Goal: Task Accomplishment & Management: Manage account settings

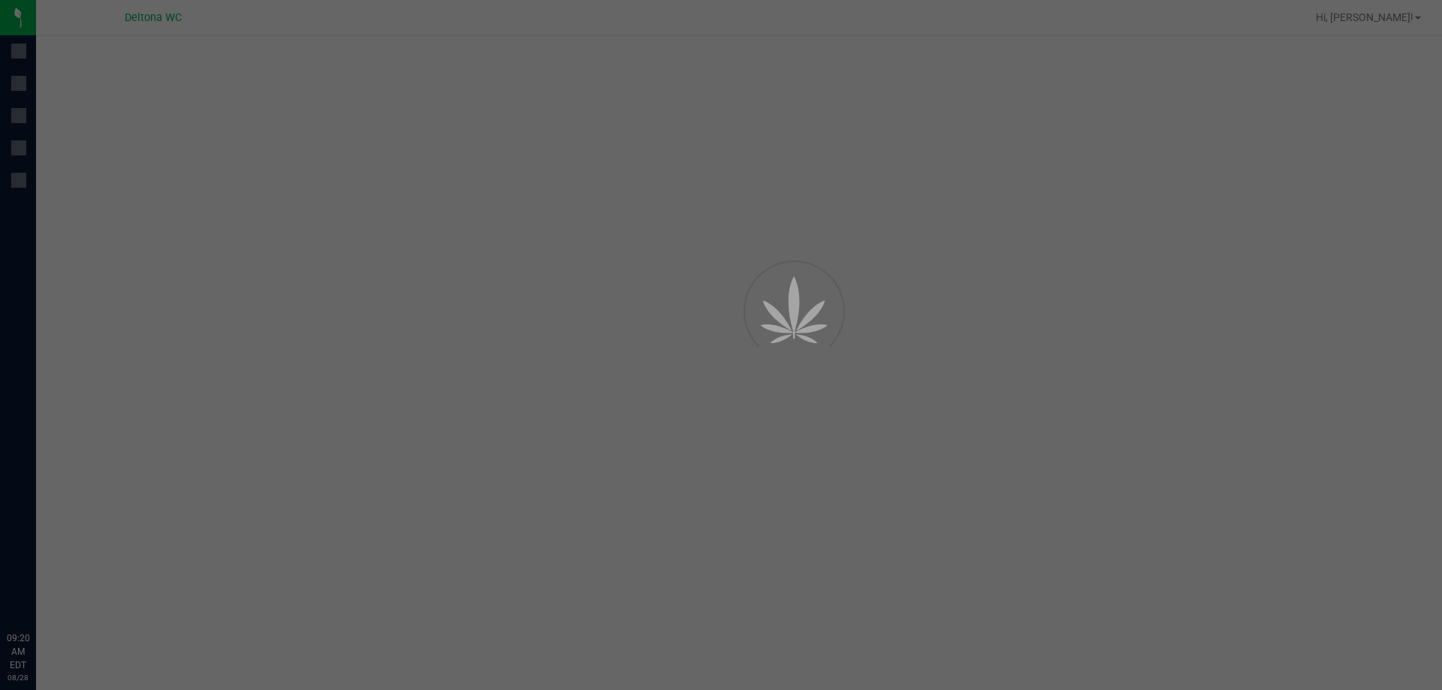
click at [424, 204] on div at bounding box center [721, 345] width 1442 height 690
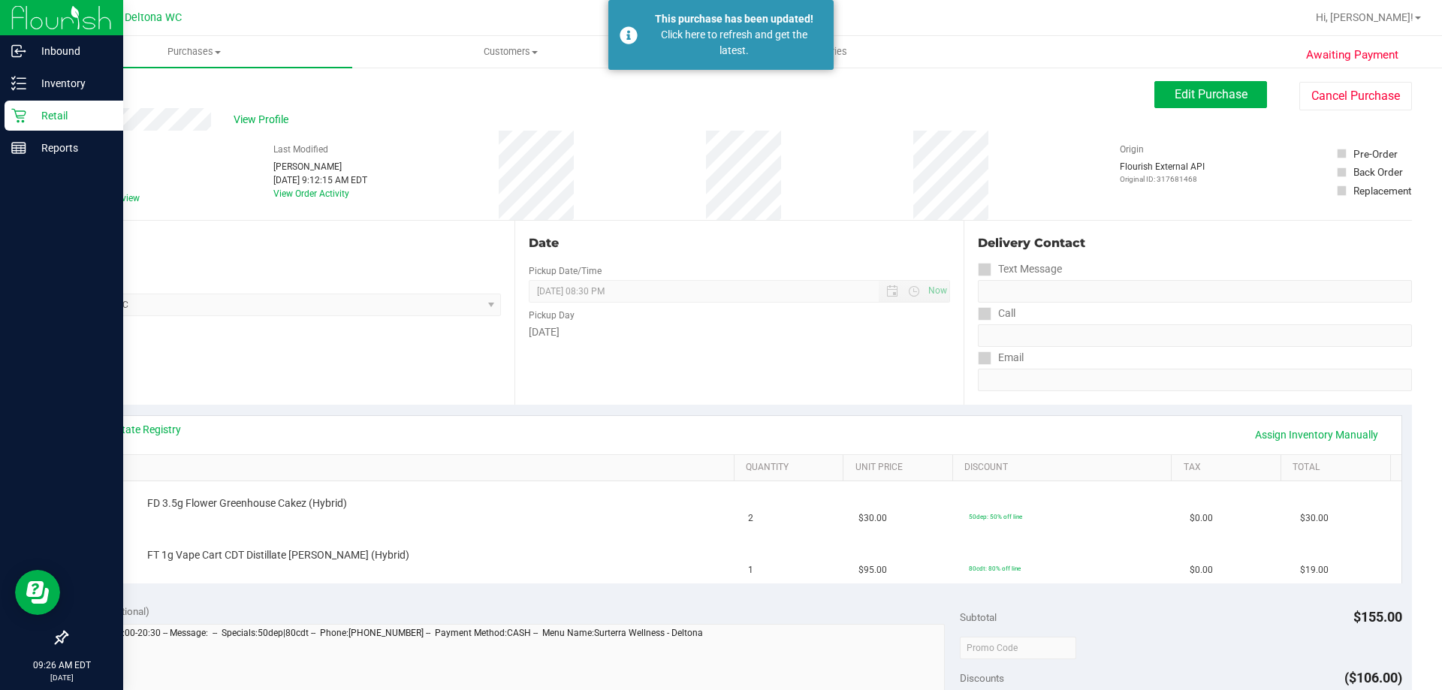
click at [17, 108] on icon at bounding box center [18, 115] width 15 height 15
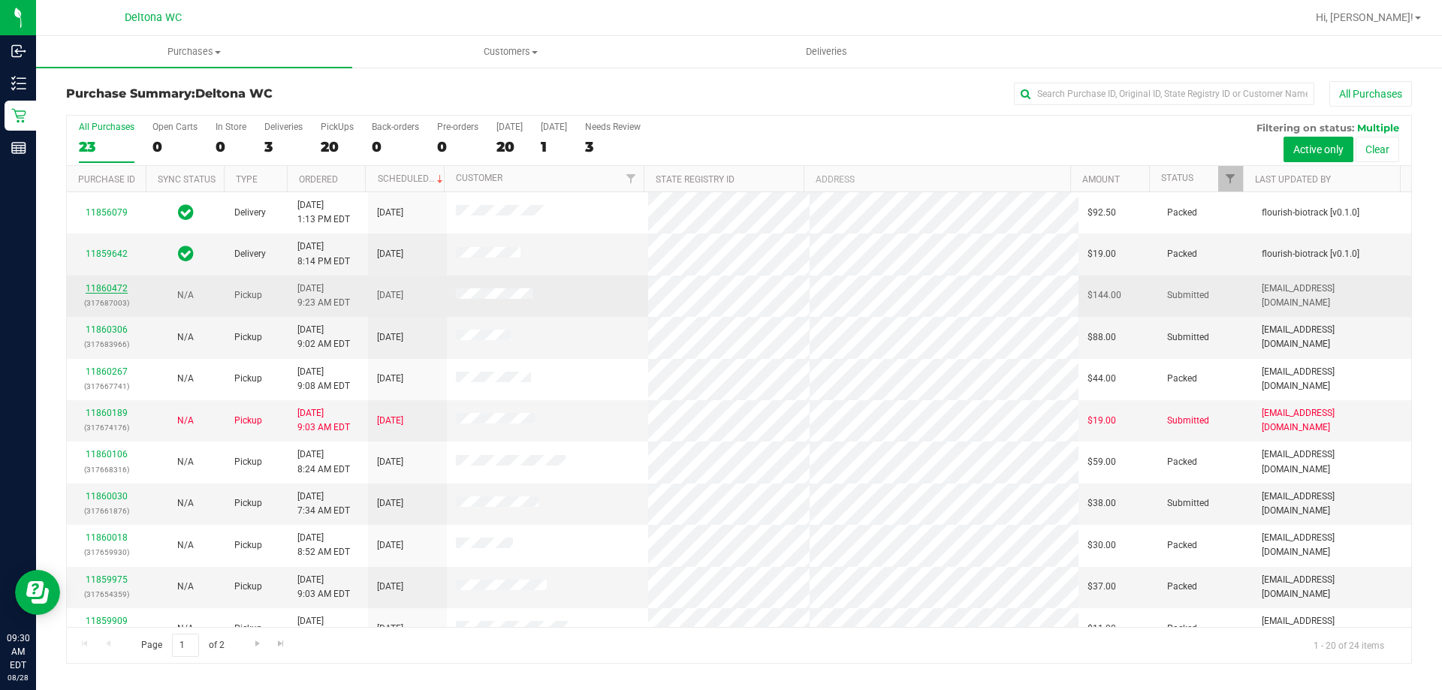
click at [105, 286] on link "11860472" at bounding box center [107, 288] width 42 height 11
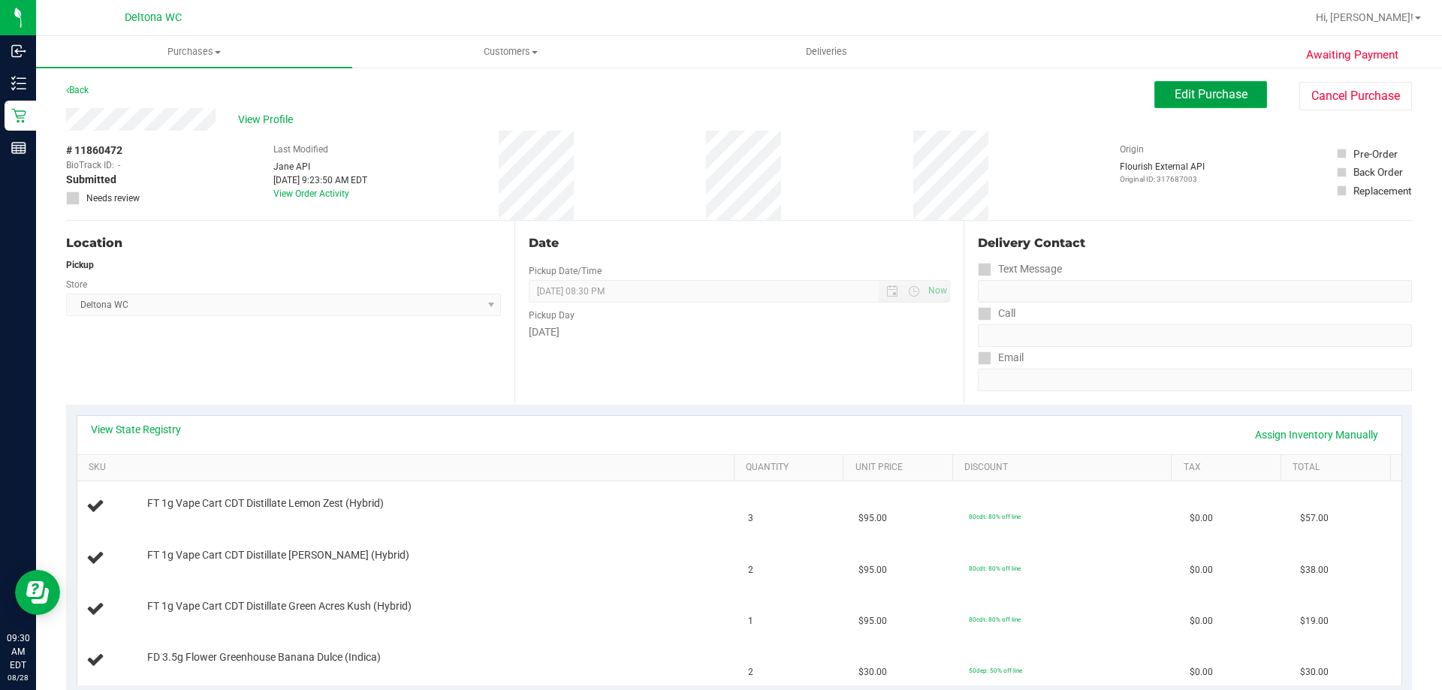
click at [1175, 92] on span "Edit Purchase" at bounding box center [1211, 94] width 73 height 14
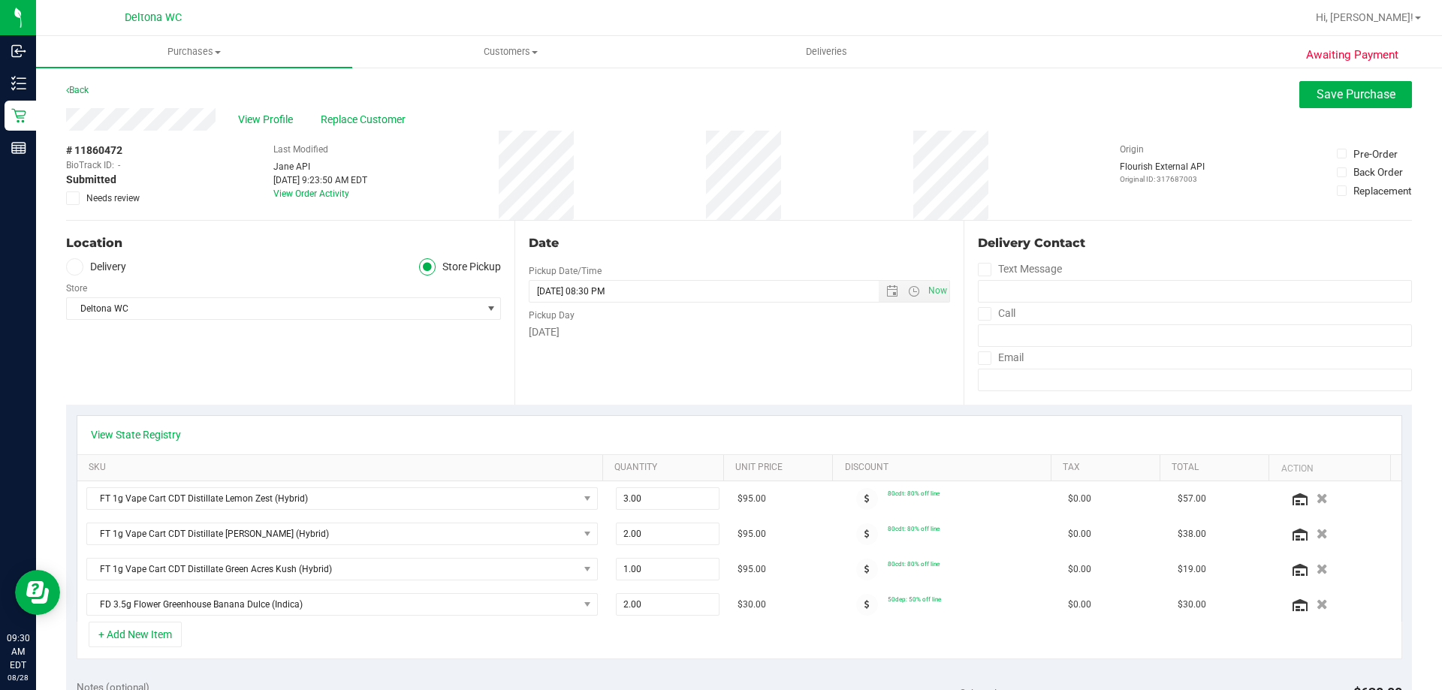
click at [73, 198] on icon at bounding box center [73, 198] width 10 height 0
click at [0, 0] on input "Needs review" at bounding box center [0, 0] width 0 height 0
click at [1338, 102] on button "Save Purchase" at bounding box center [1355, 94] width 113 height 27
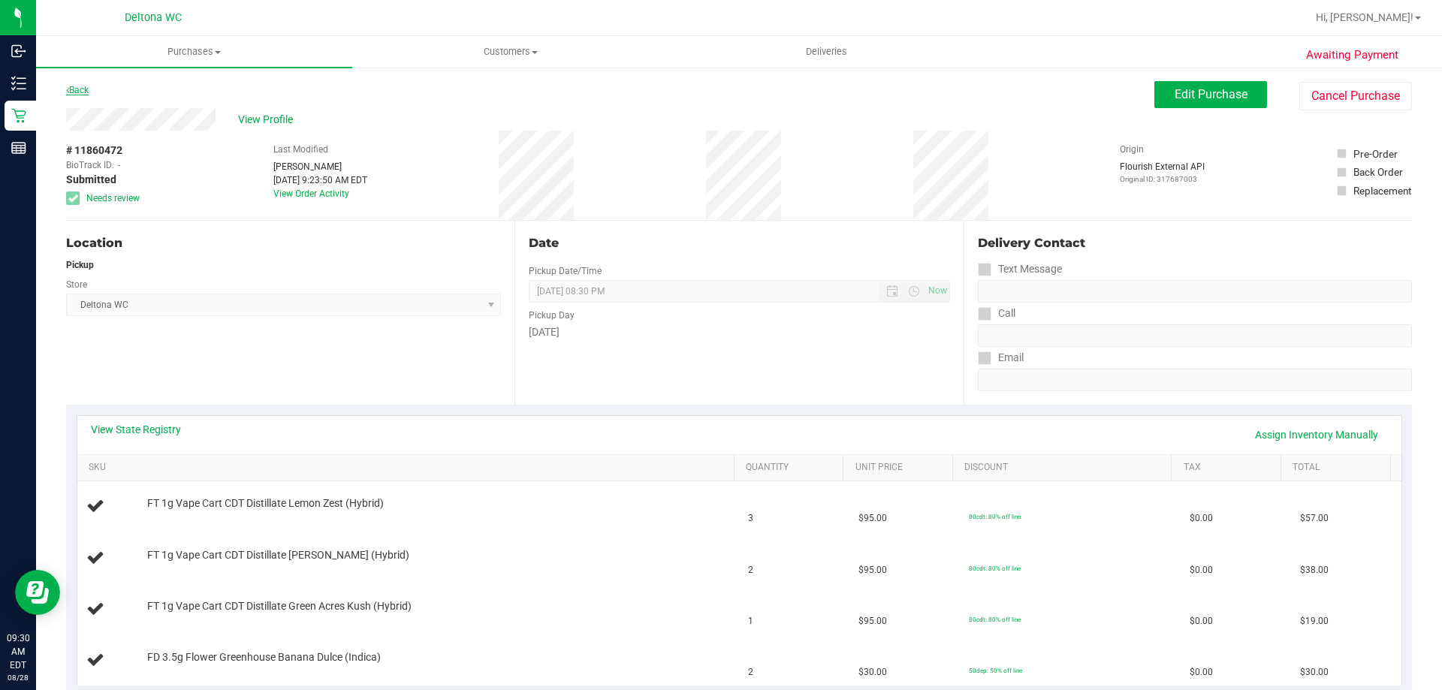
click at [83, 87] on link "Back" at bounding box center [77, 90] width 23 height 11
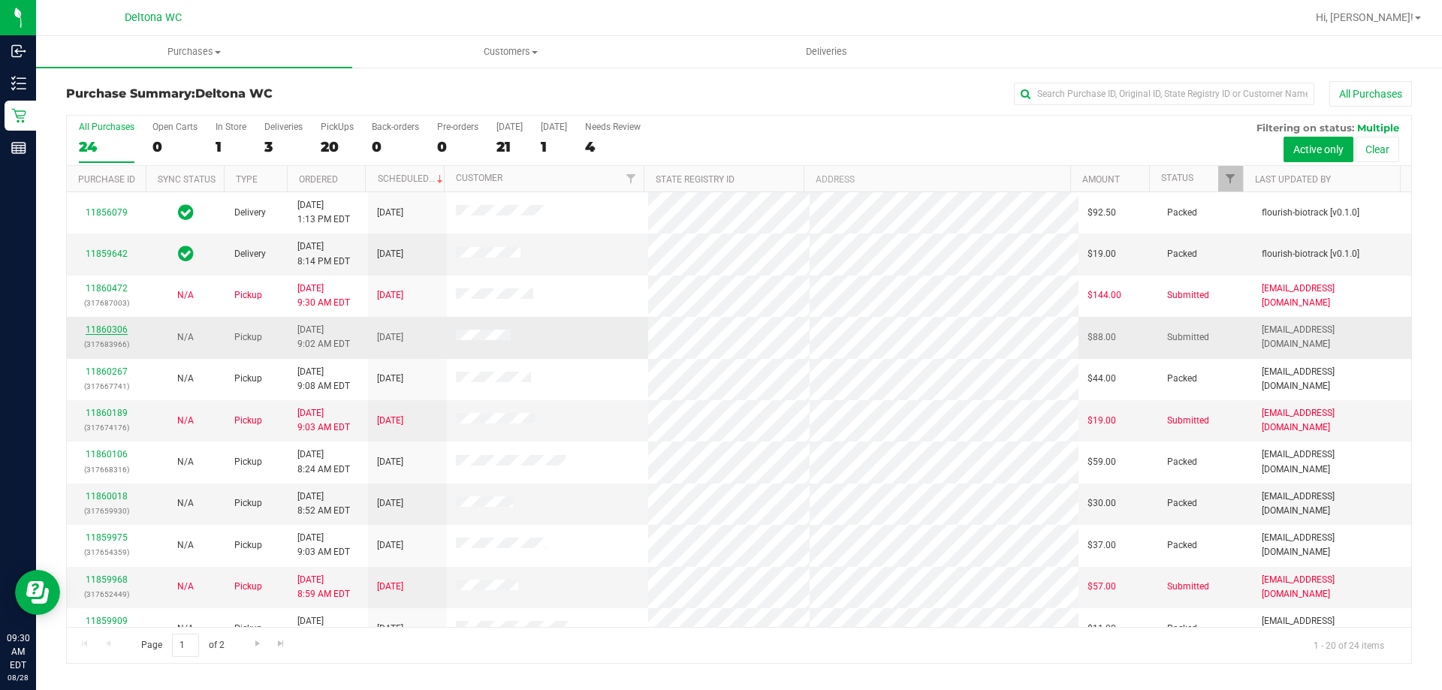
click at [113, 329] on link "11860306" at bounding box center [107, 329] width 42 height 11
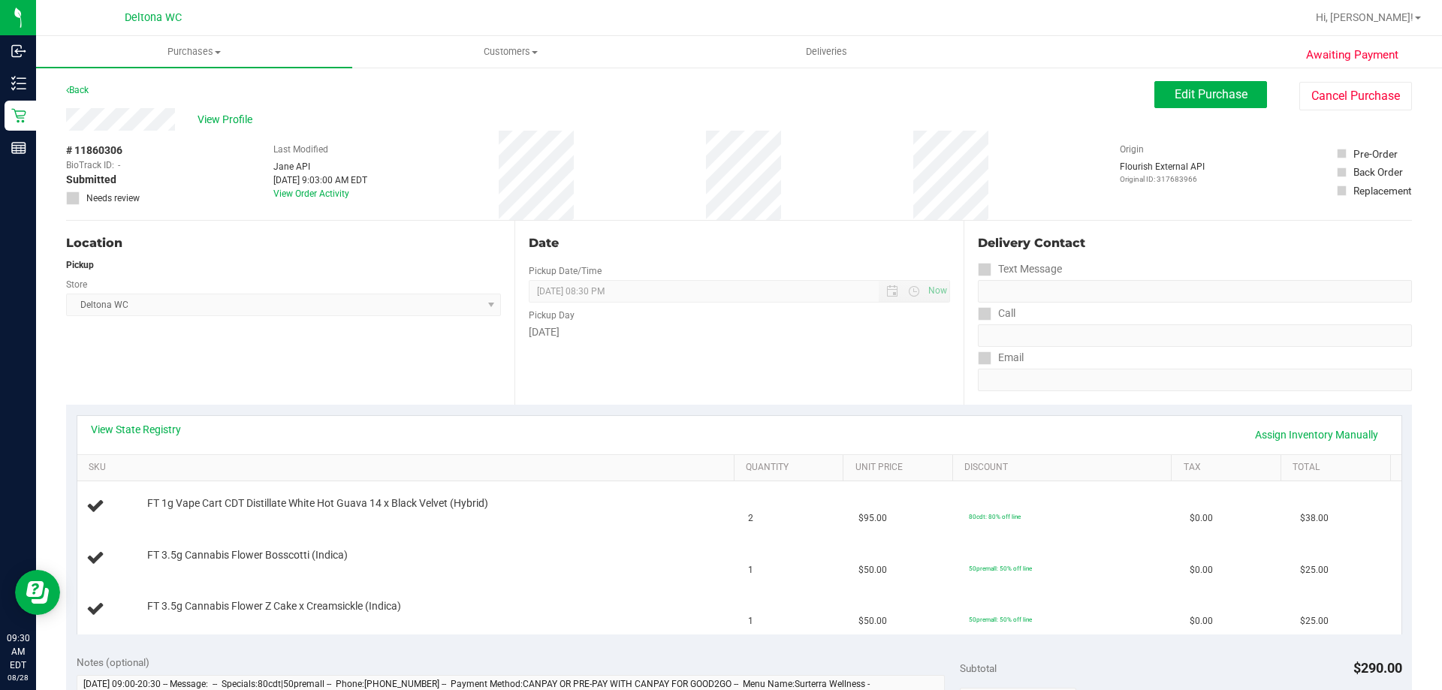
drag, startPoint x: 129, startPoint y: 1, endPoint x: 329, endPoint y: 325, distance: 381.0
click at [329, 325] on div "Location Pickup Store Deltona WC Select Store Bonita Springs WC Boynton Beach W…" at bounding box center [290, 313] width 448 height 184
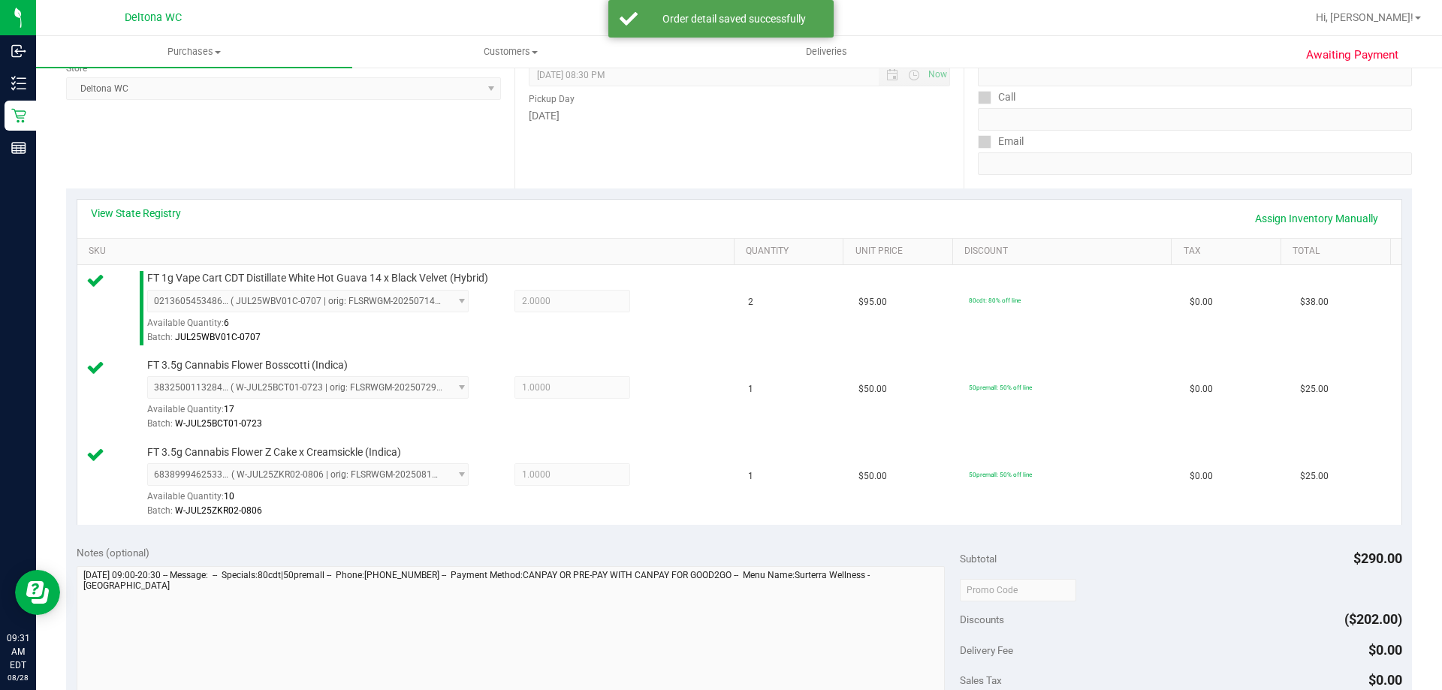
scroll to position [376, 0]
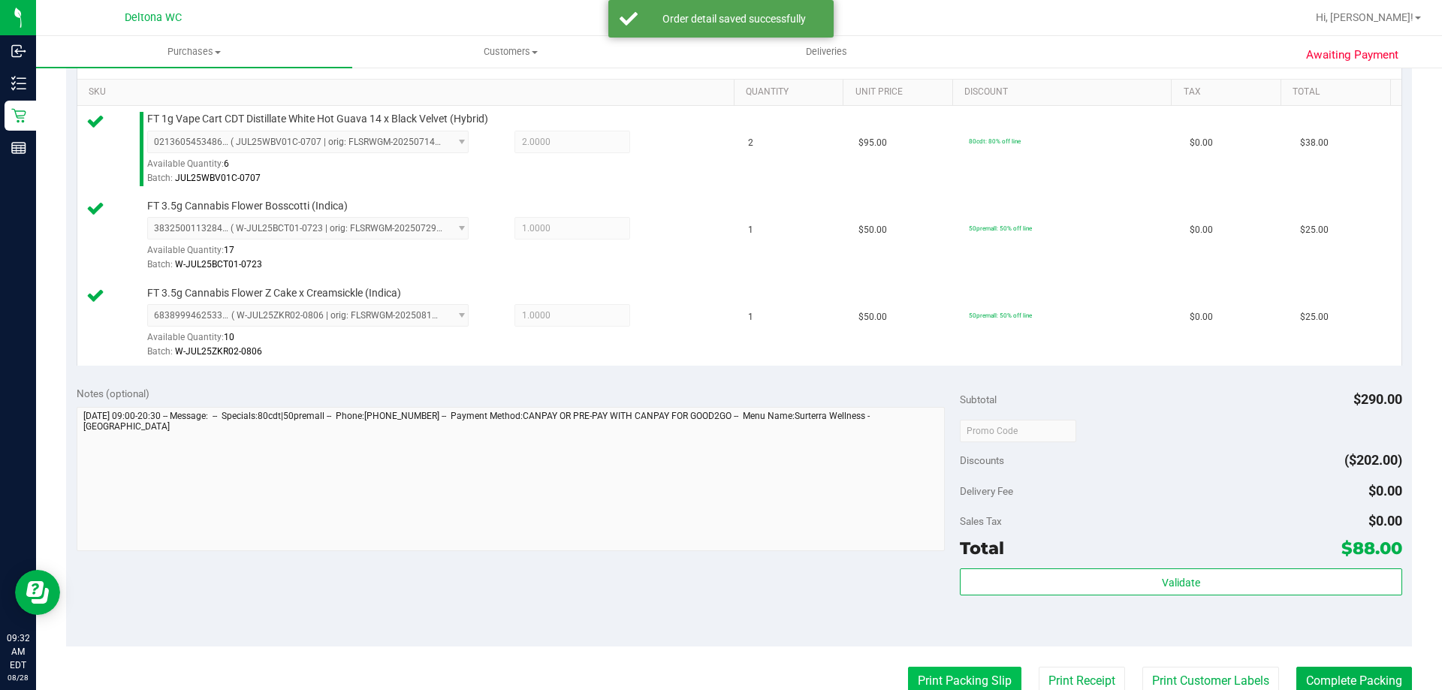
click at [946, 677] on button "Print Packing Slip" at bounding box center [964, 681] width 113 height 29
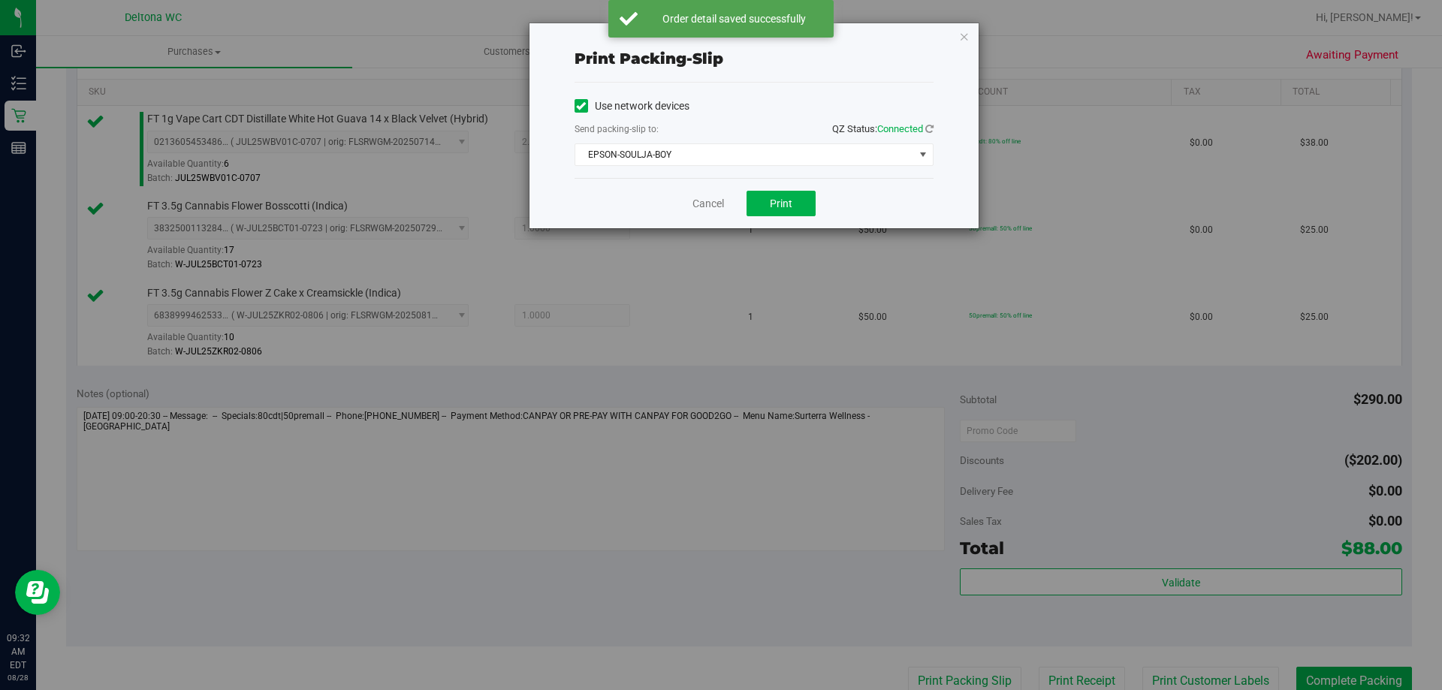
click at [813, 187] on div "Cancel Print" at bounding box center [754, 203] width 359 height 50
click at [801, 195] on button "Print" at bounding box center [781, 204] width 69 height 26
click at [713, 203] on link "Cancel" at bounding box center [708, 204] width 32 height 16
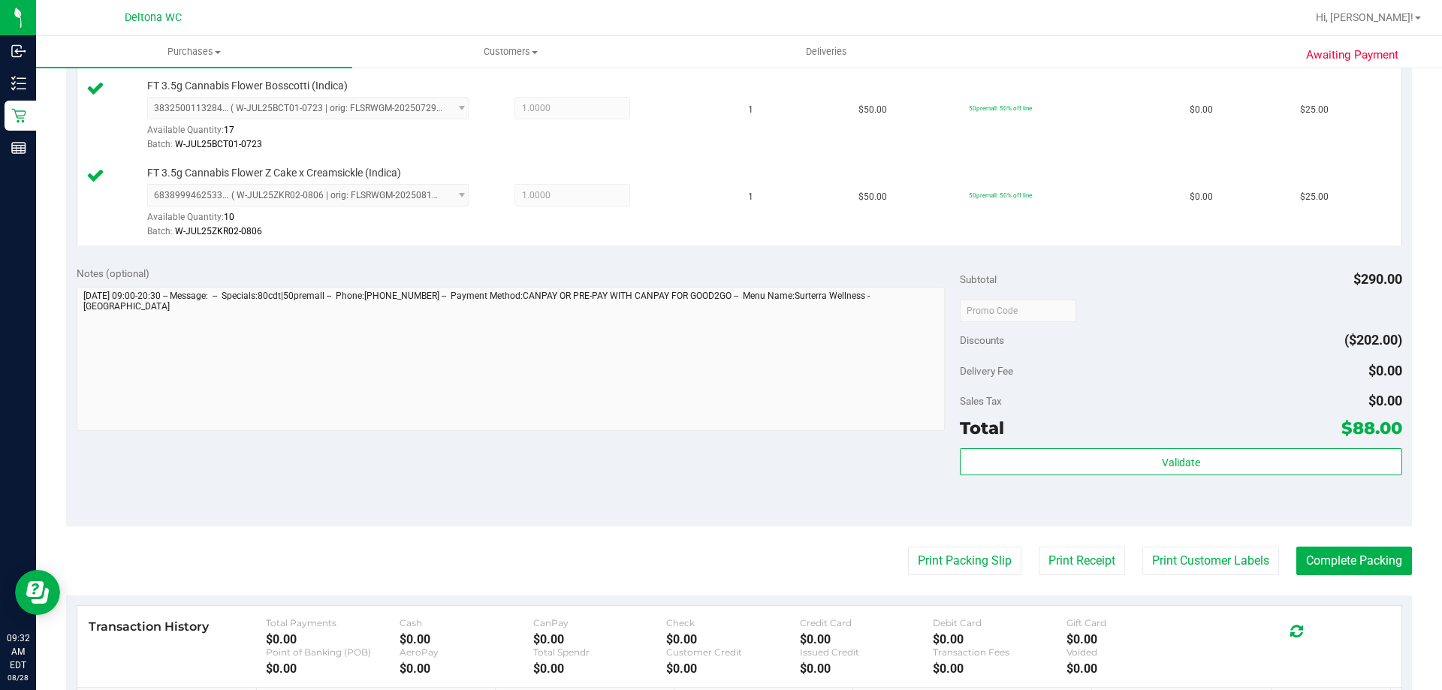
scroll to position [712, 0]
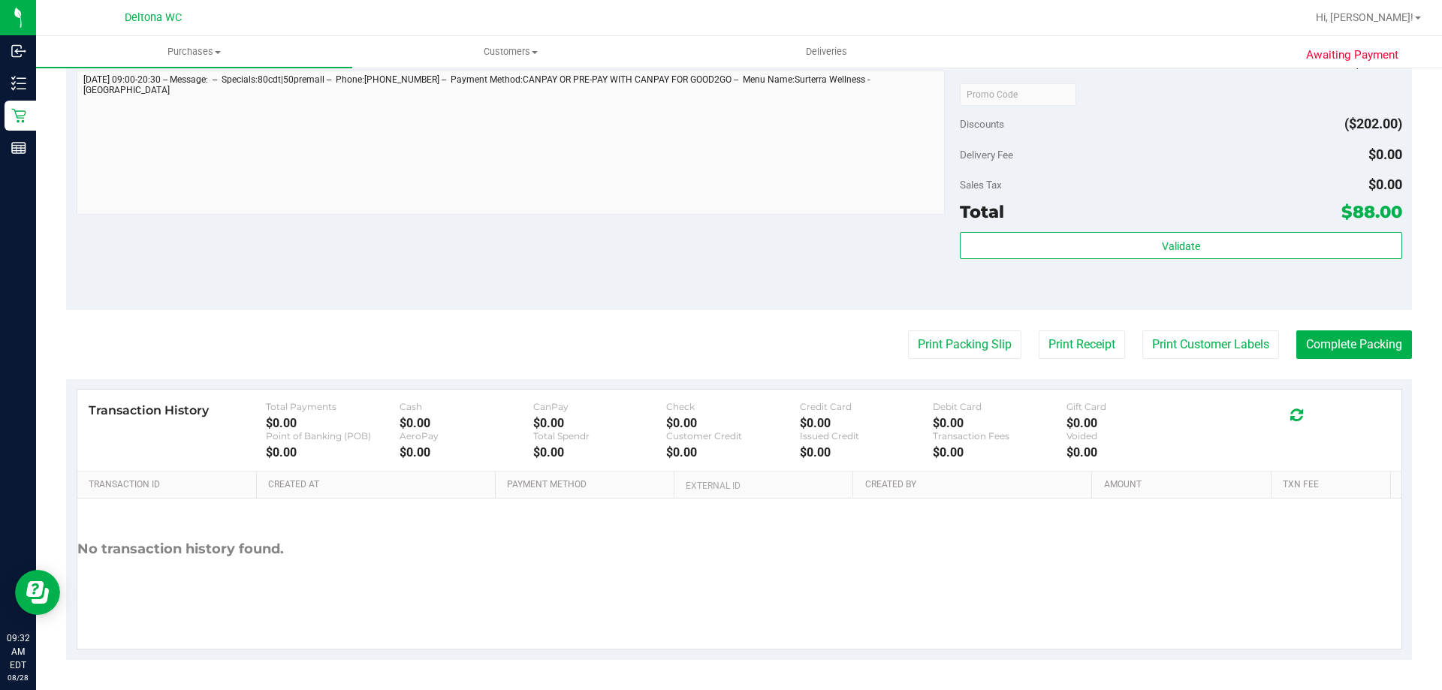
click at [1350, 361] on purchase-details "Back Edit Purchase Cancel Purchase View Profile # 11860306 BioTrack ID: - Submi…" at bounding box center [739, 14] width 1346 height 1291
click at [1349, 355] on button "Complete Packing" at bounding box center [1354, 344] width 116 height 29
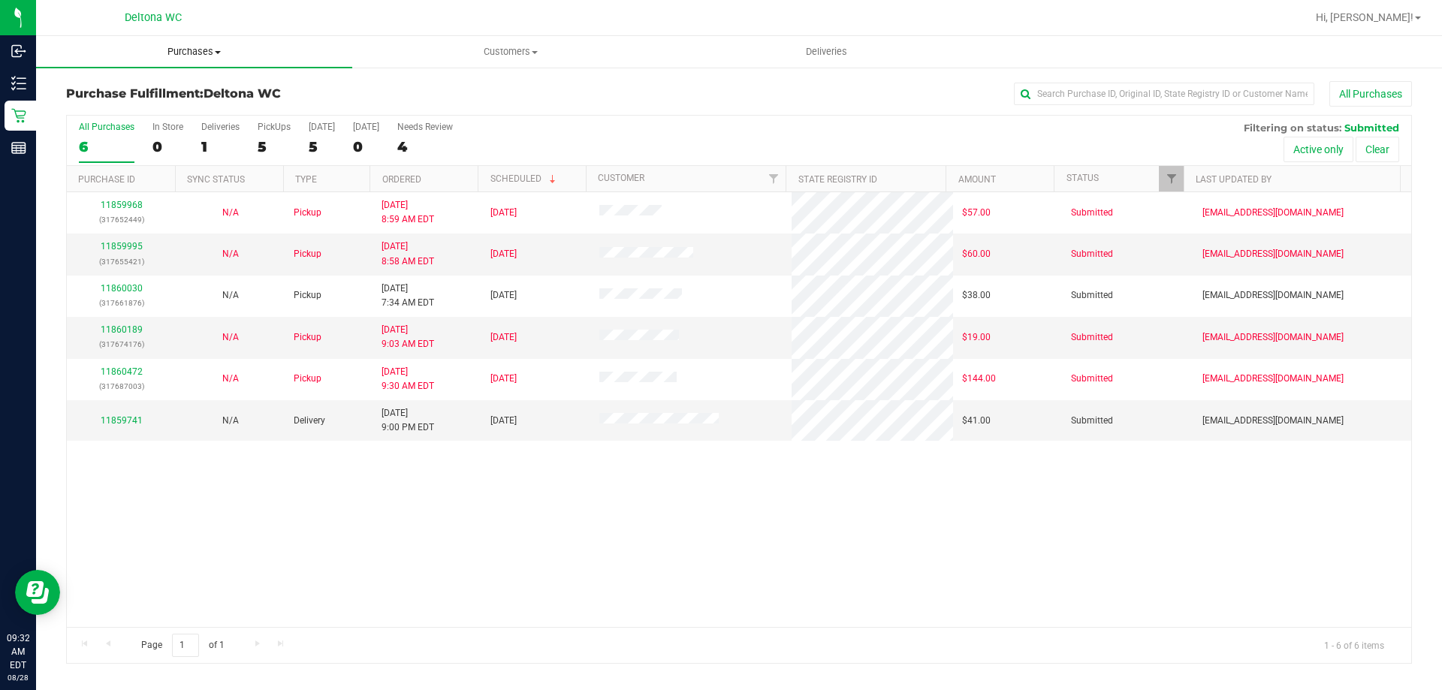
click at [172, 49] on span "Purchases" at bounding box center [194, 52] width 316 height 14
click at [170, 108] on li "Fulfillment" at bounding box center [194, 109] width 316 height 18
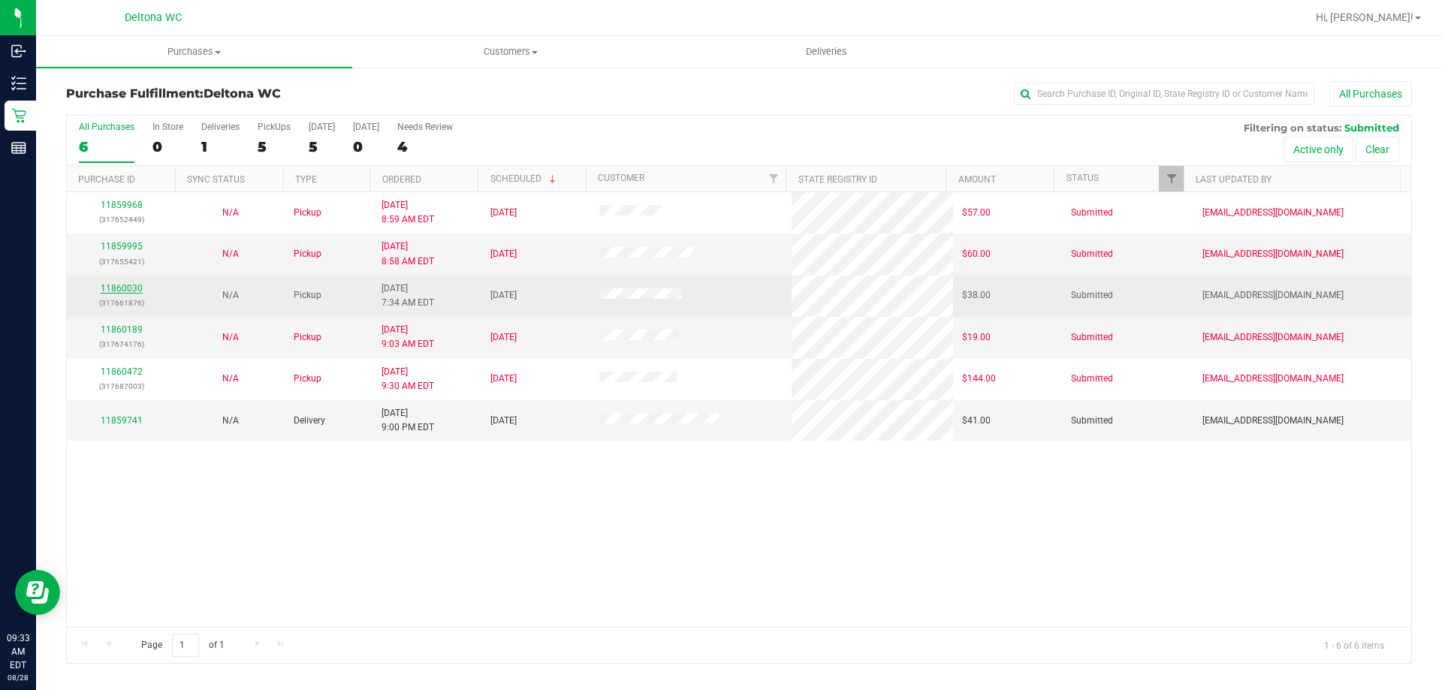
click at [116, 285] on link "11860030" at bounding box center [122, 288] width 42 height 11
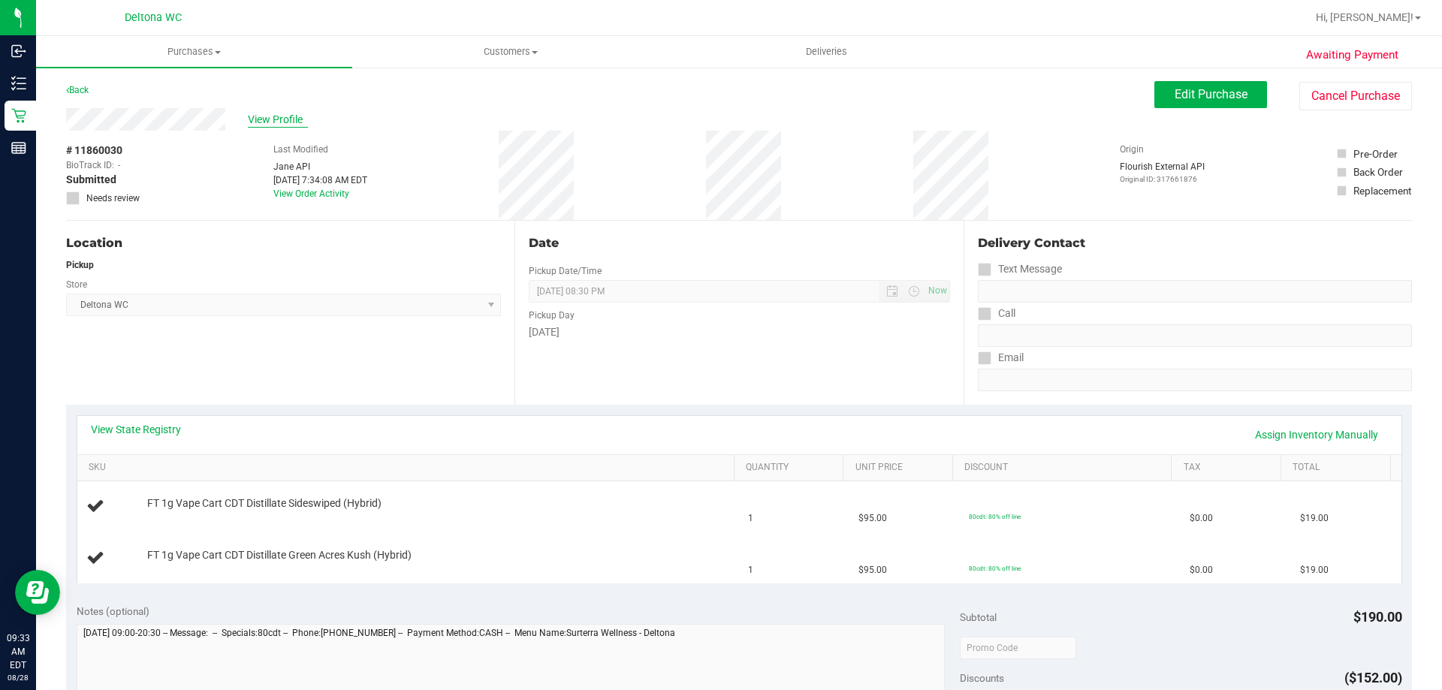
click at [273, 115] on span "View Profile" at bounding box center [278, 120] width 60 height 16
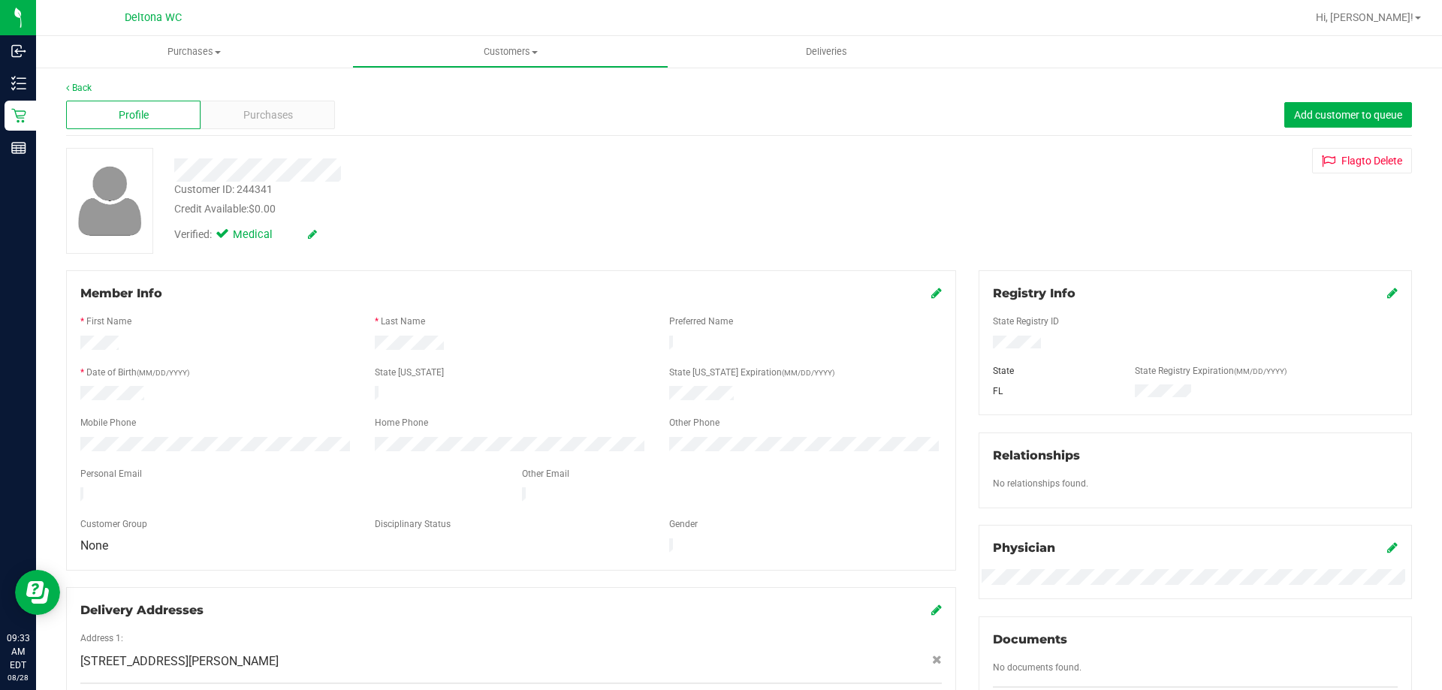
click at [261, 190] on div "Customer ID: 244341" at bounding box center [223, 190] width 98 height 16
click at [261, 191] on div "Customer ID: 244341" at bounding box center [223, 190] width 98 height 16
copy div "244341"
click at [87, 81] on div "Back Profile Purchases Add customer to queue Customer ID: 244341 Credit Availab…" at bounding box center [739, 684] width 1406 height 1237
click at [87, 81] on div "Back" at bounding box center [739, 88] width 1346 height 14
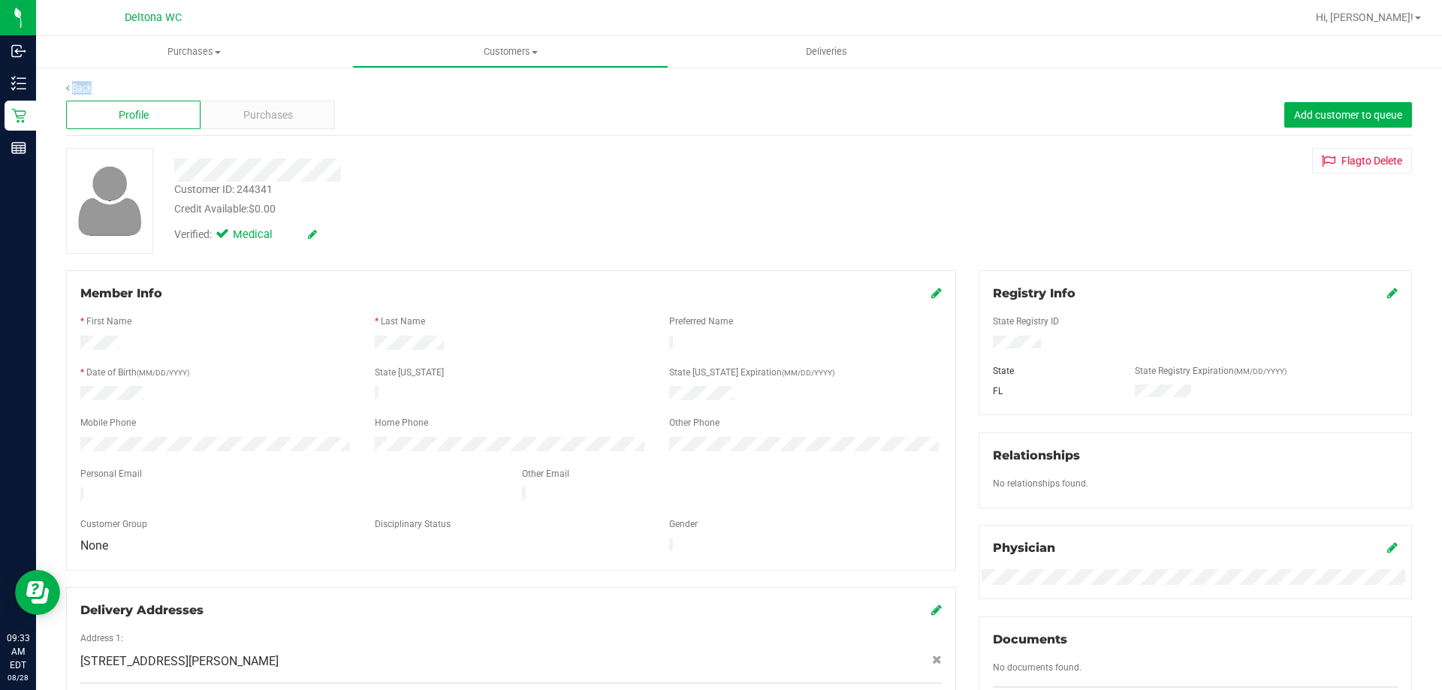
click at [86, 89] on link "Back" at bounding box center [79, 88] width 26 height 11
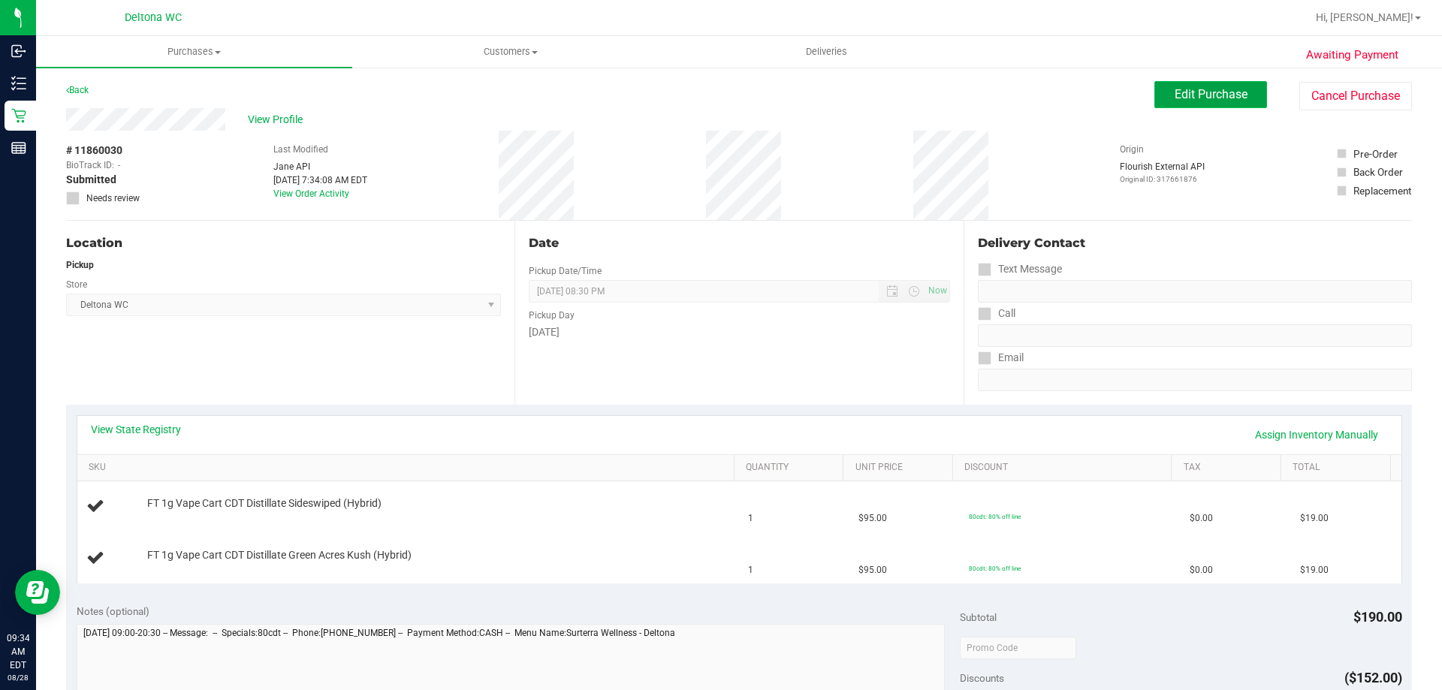
click at [1161, 95] on button "Edit Purchase" at bounding box center [1210, 94] width 113 height 27
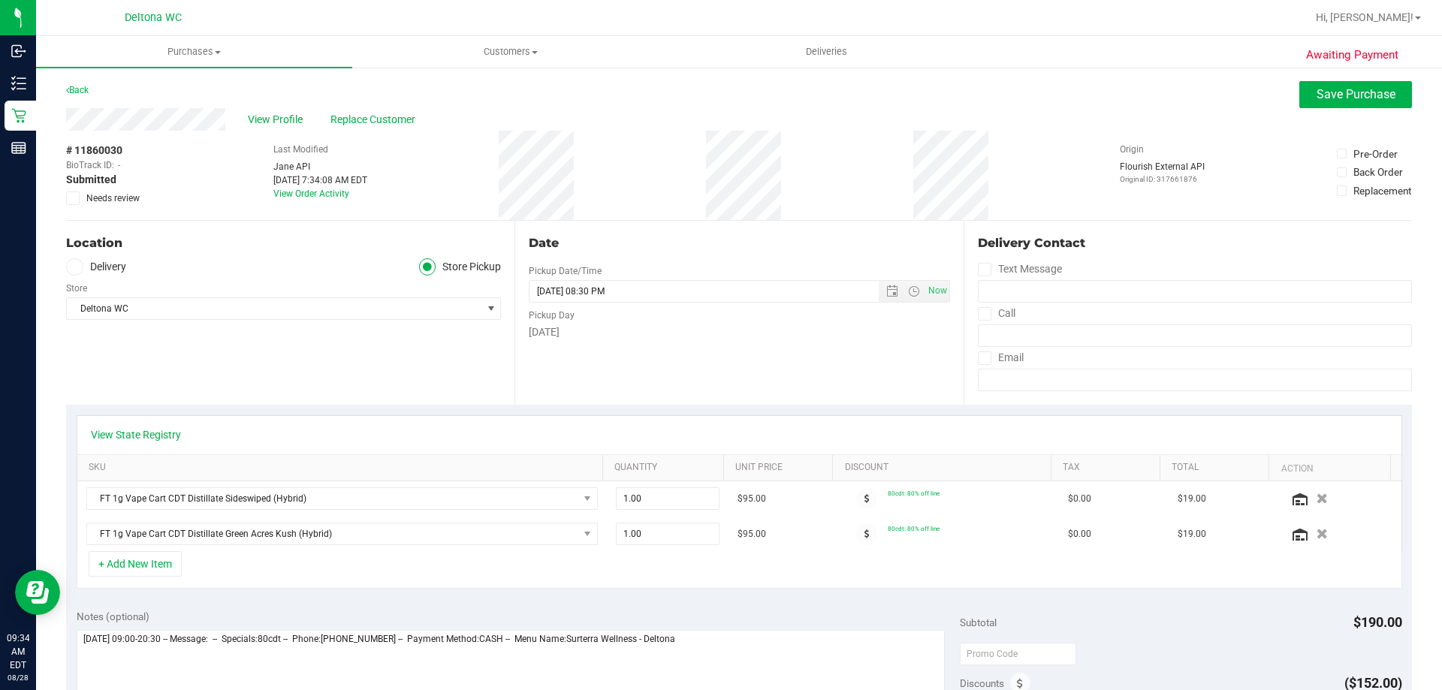
click at [78, 201] on span at bounding box center [73, 199] width 14 height 14
click at [0, 0] on input "Needs review" at bounding box center [0, 0] width 0 height 0
click at [1337, 85] on button "Save Purchase" at bounding box center [1355, 94] width 113 height 27
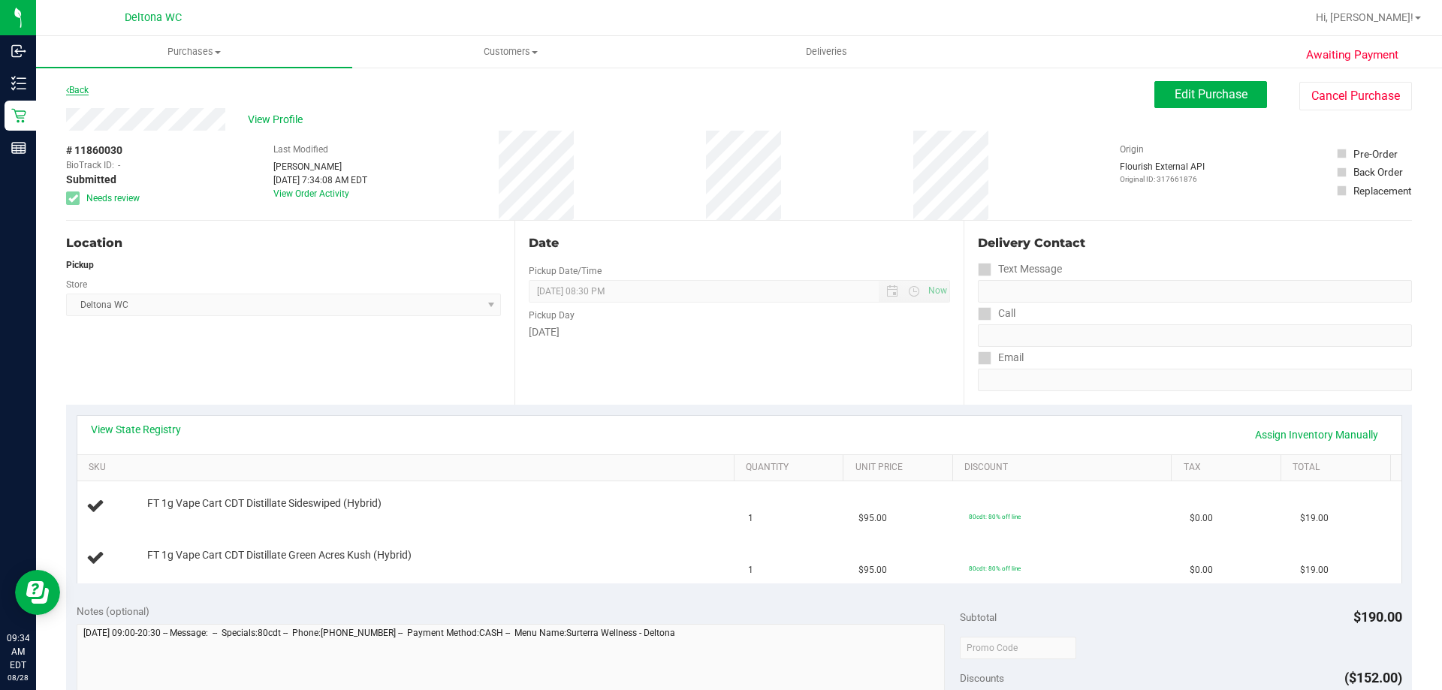
click at [88, 95] on link "Back" at bounding box center [77, 90] width 23 height 11
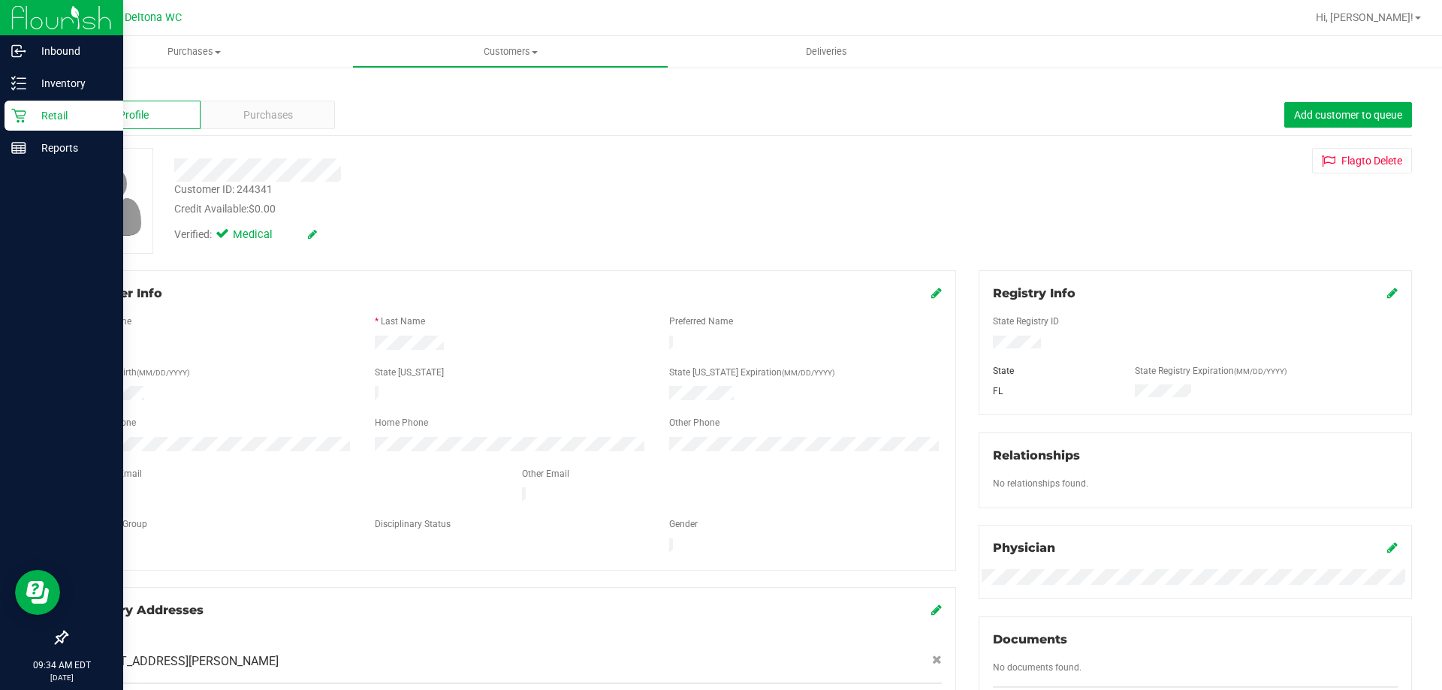
click at [20, 119] on icon at bounding box center [18, 115] width 15 height 15
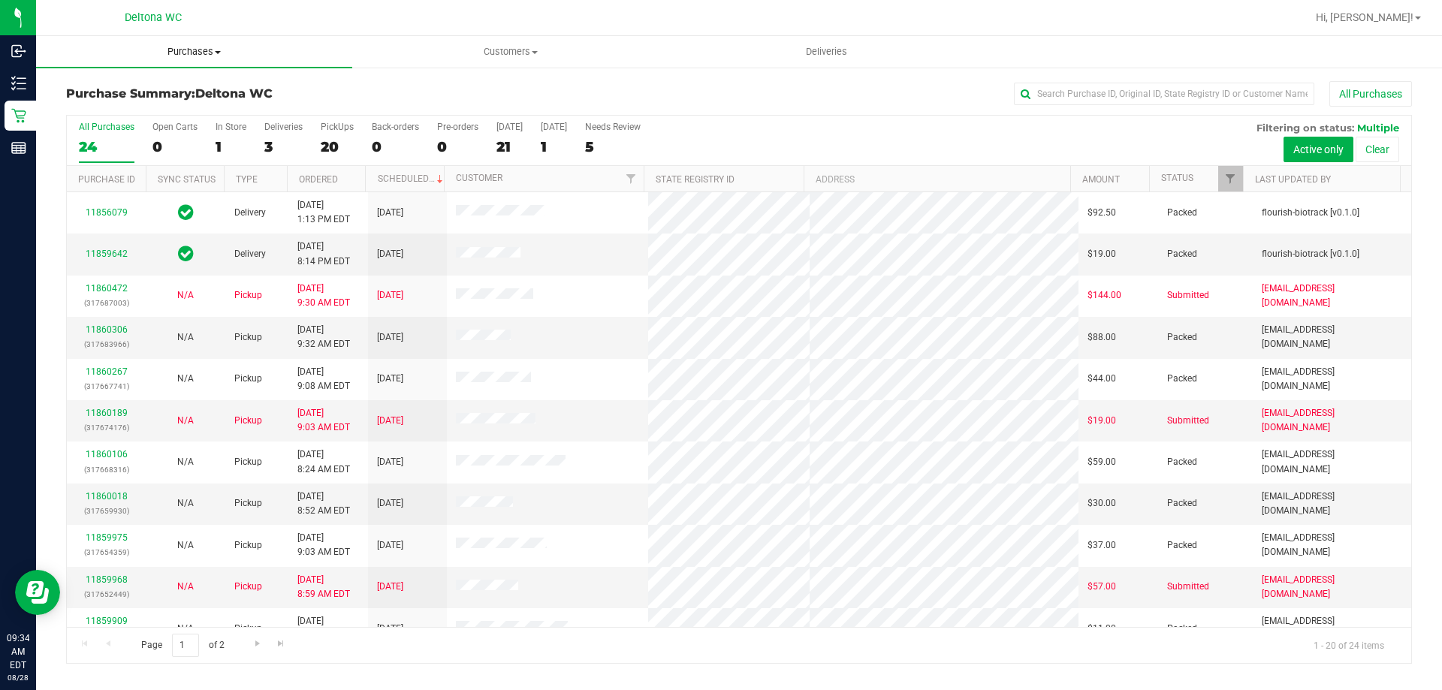
click at [207, 50] on span "Purchases" at bounding box center [194, 52] width 316 height 14
click at [179, 110] on li "Fulfillment" at bounding box center [194, 109] width 316 height 18
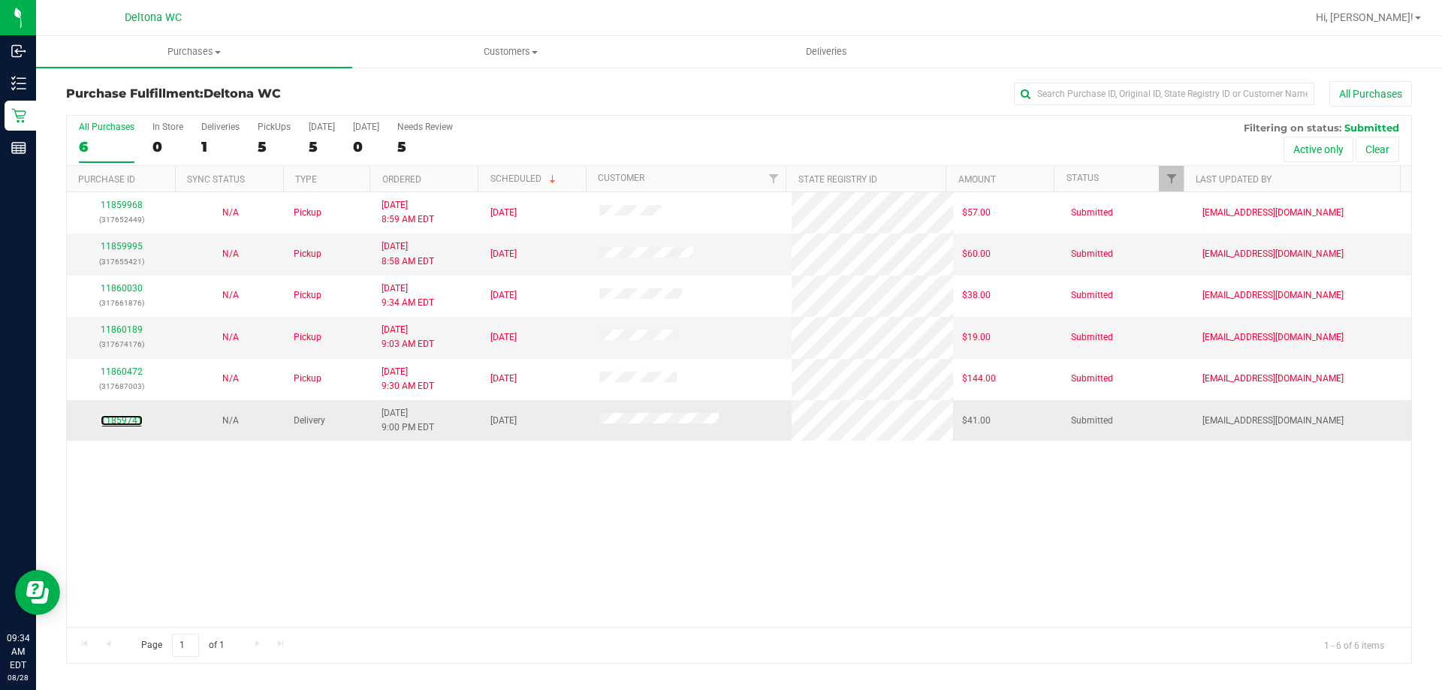
click at [133, 426] on div "11859741" at bounding box center [121, 421] width 91 height 14
click at [120, 424] on link "11859741" at bounding box center [122, 420] width 42 height 11
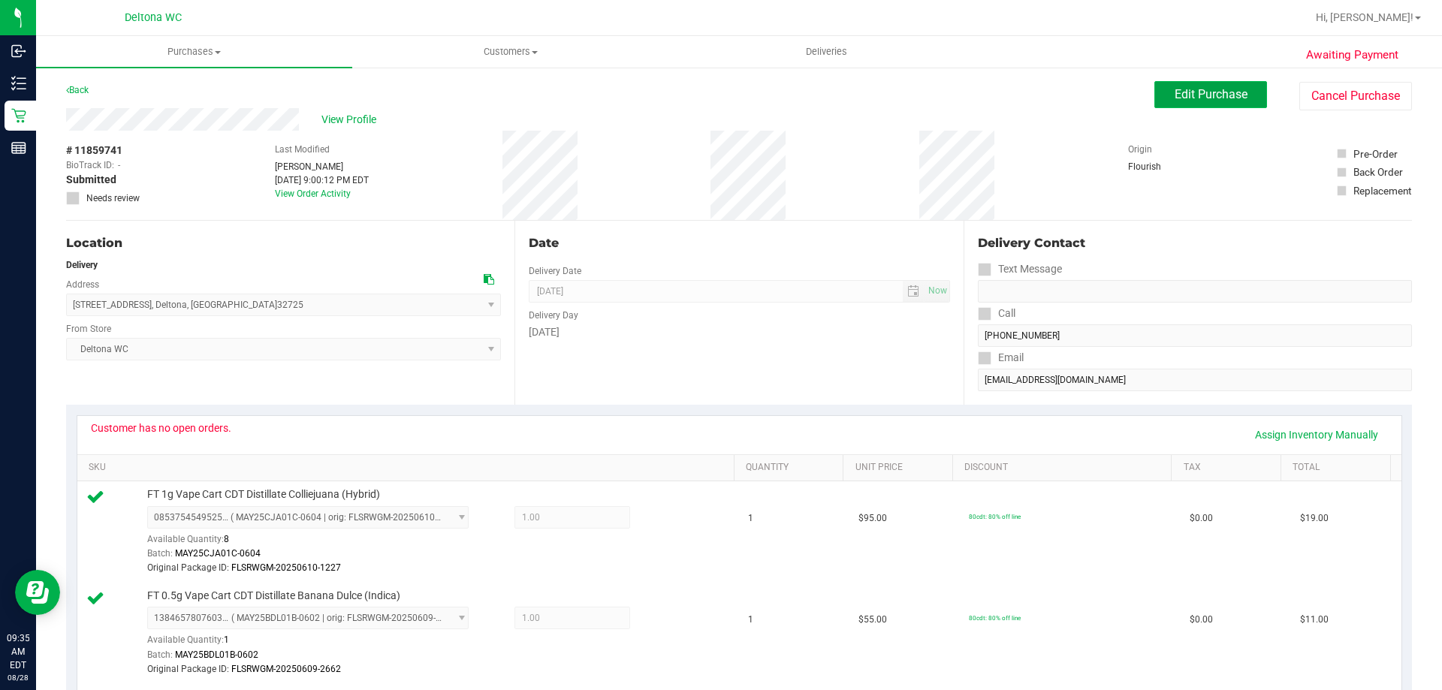
click at [1222, 95] on span "Edit Purchase" at bounding box center [1211, 94] width 73 height 14
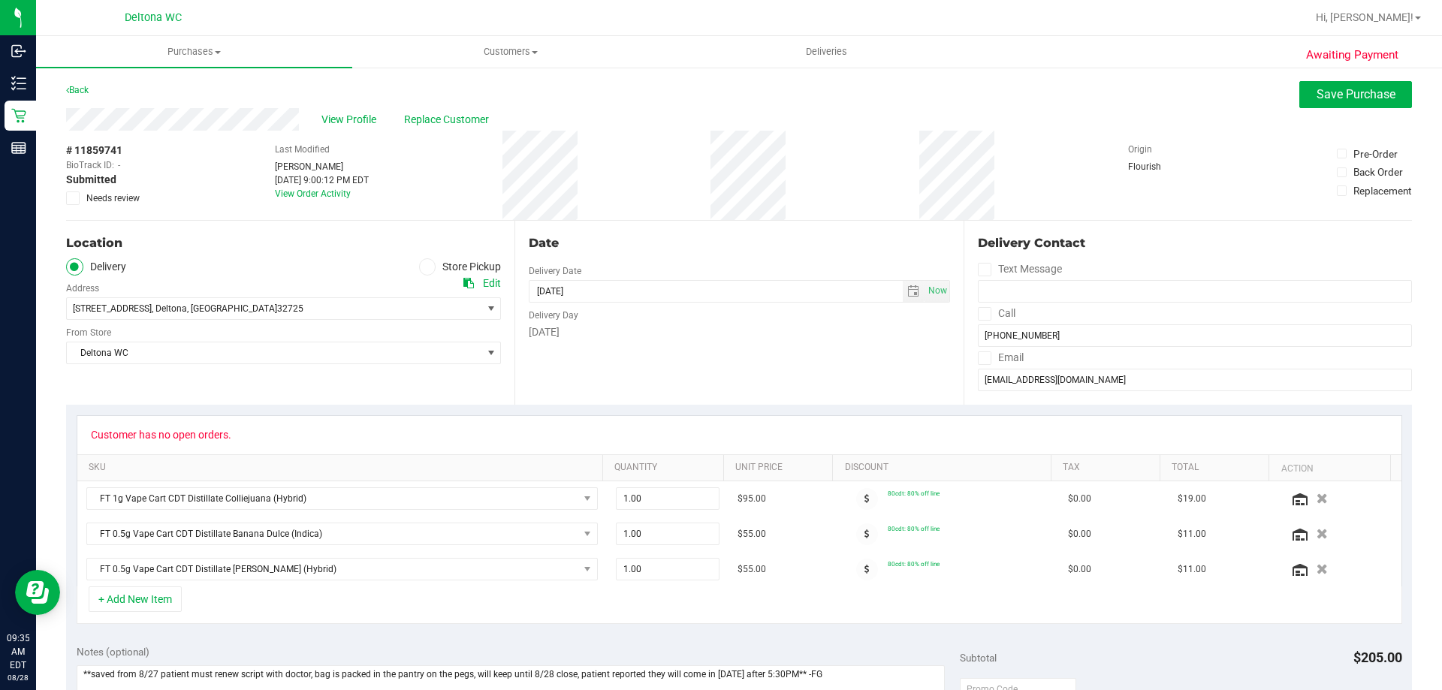
click at [96, 201] on span "Needs review" at bounding box center [112, 199] width 53 height 14
click at [0, 0] on input "Needs review" at bounding box center [0, 0] width 0 height 0
click at [330, 113] on span "View Profile" at bounding box center [351, 120] width 60 height 16
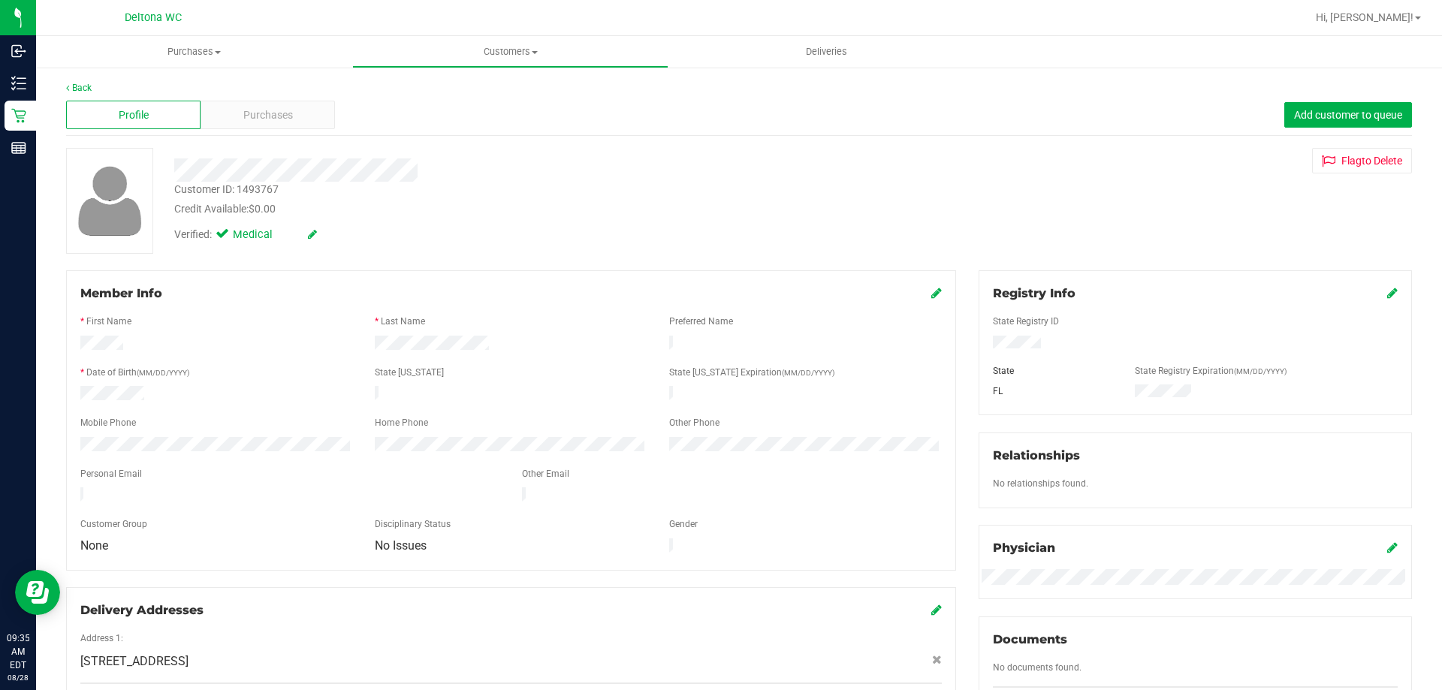
click at [255, 196] on div "Customer ID: 1493767" at bounding box center [226, 190] width 104 height 16
click at [259, 189] on div "Customer ID: 1493767" at bounding box center [226, 190] width 104 height 16
copy div "1493767"
click at [90, 83] on link "Back" at bounding box center [79, 88] width 26 height 11
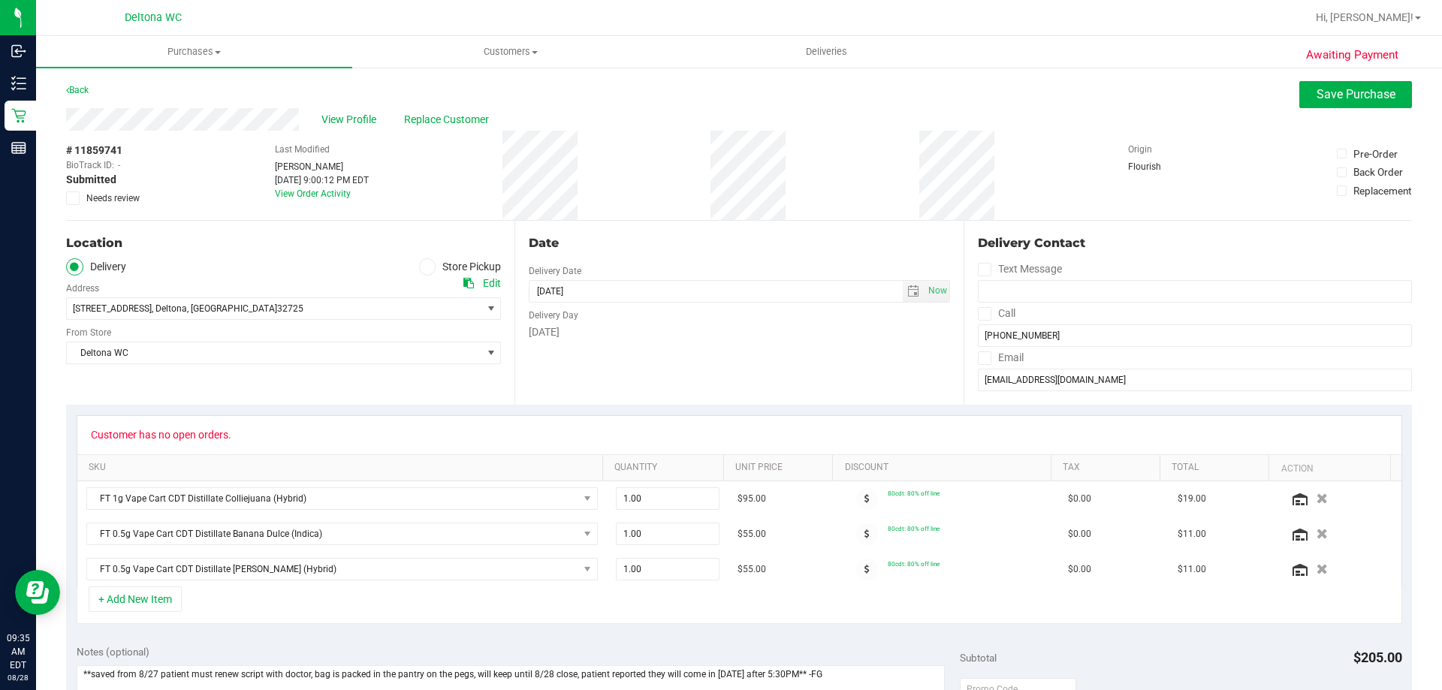
click at [109, 195] on span "Needs review" at bounding box center [112, 199] width 53 height 14
click at [0, 0] on input "Needs review" at bounding box center [0, 0] width 0 height 0
click at [1354, 83] on button "Save Purchase" at bounding box center [1355, 94] width 113 height 27
click at [441, 273] on label "Store Pickup" at bounding box center [460, 266] width 83 height 17
click at [0, 0] on input "Store Pickup" at bounding box center [0, 0] width 0 height 0
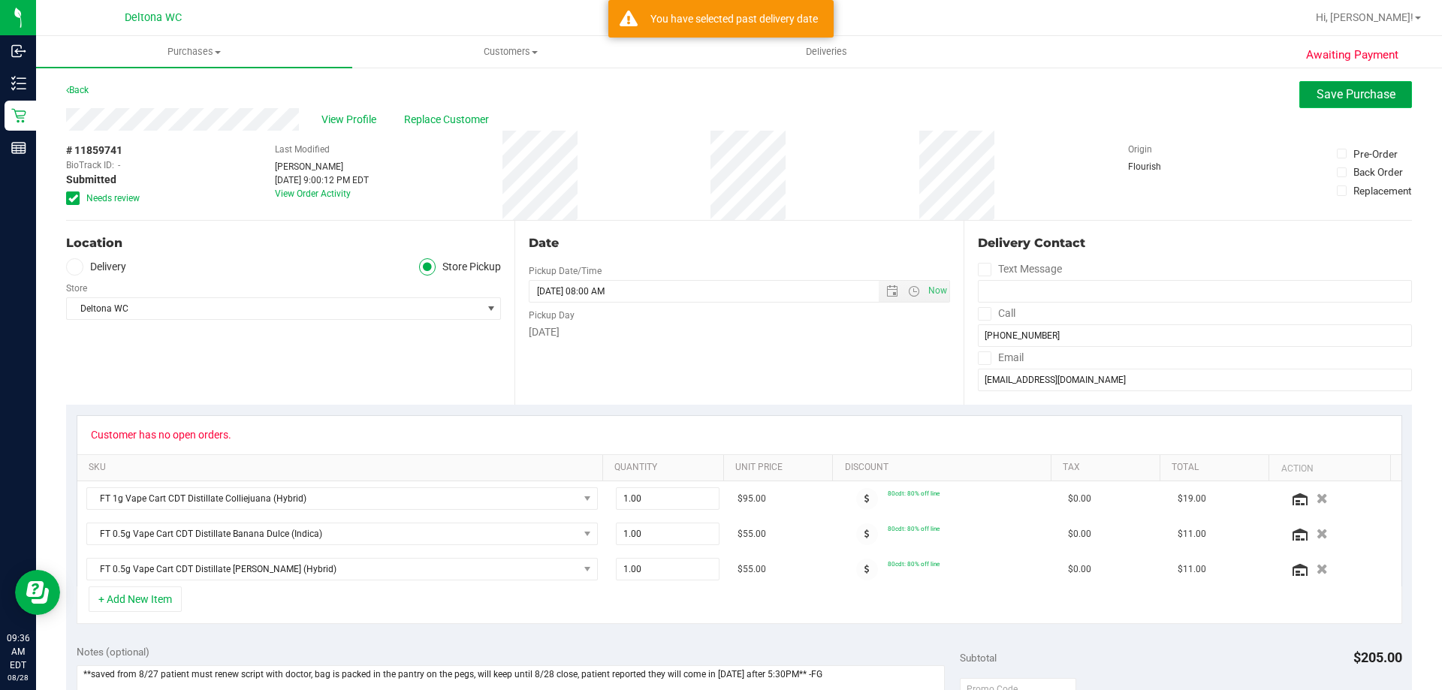
click at [1341, 104] on button "Save Purchase" at bounding box center [1355, 94] width 113 height 27
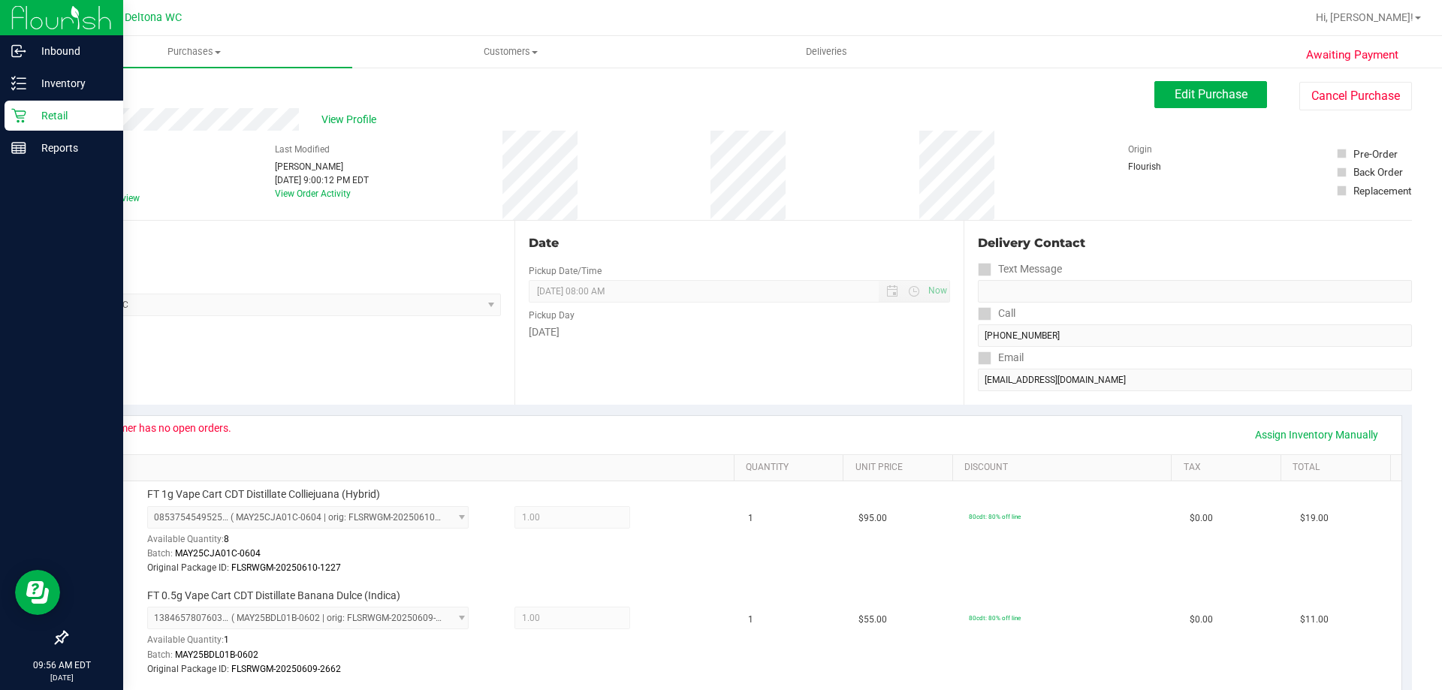
click at [22, 117] on icon at bounding box center [18, 115] width 15 height 15
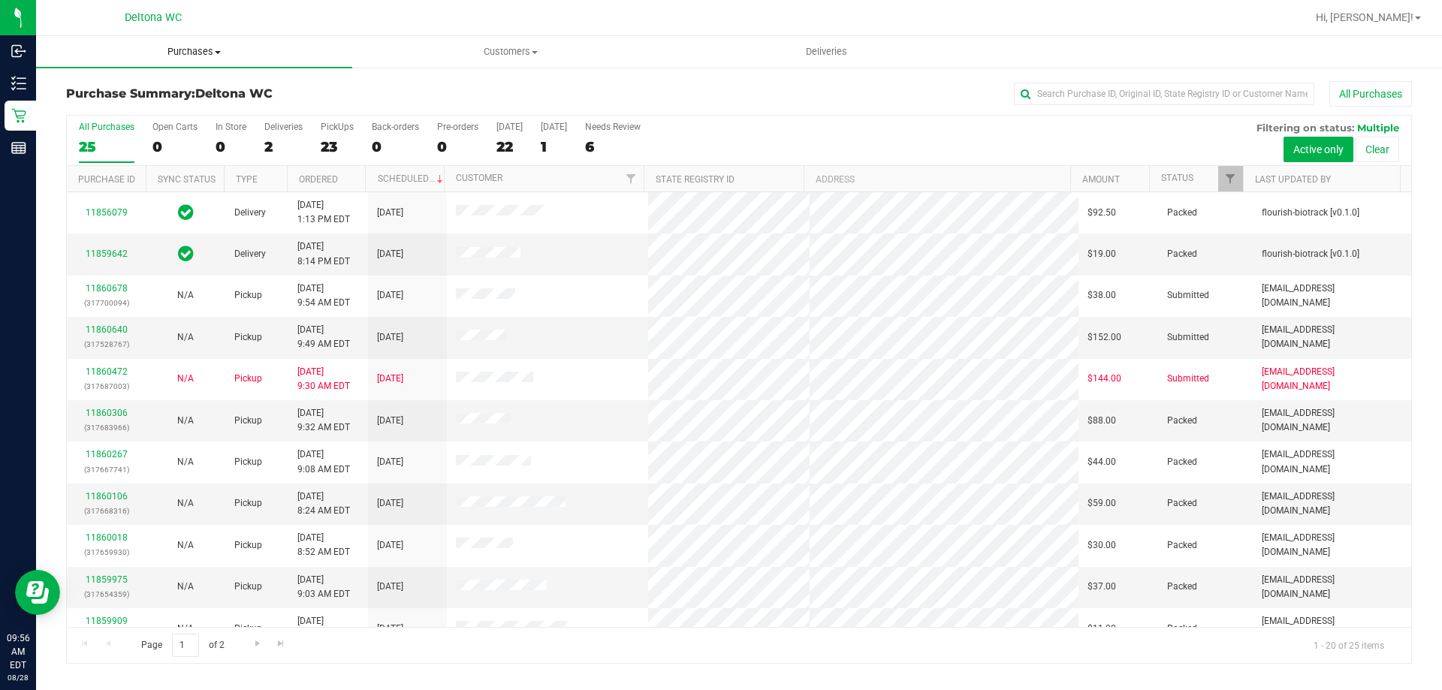
click at [214, 57] on span "Purchases" at bounding box center [194, 52] width 316 height 14
click at [189, 111] on li "Fulfillment" at bounding box center [194, 109] width 316 height 18
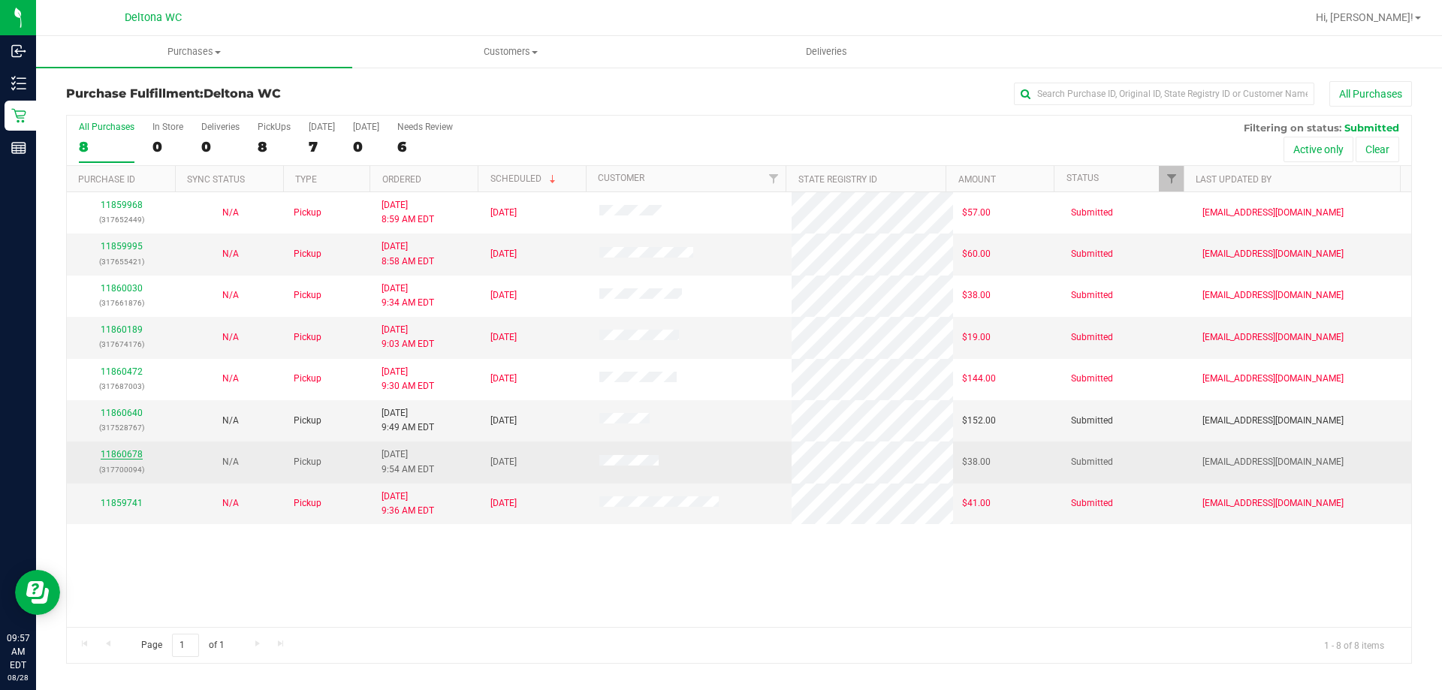
click at [133, 451] on link "11860678" at bounding box center [122, 454] width 42 height 11
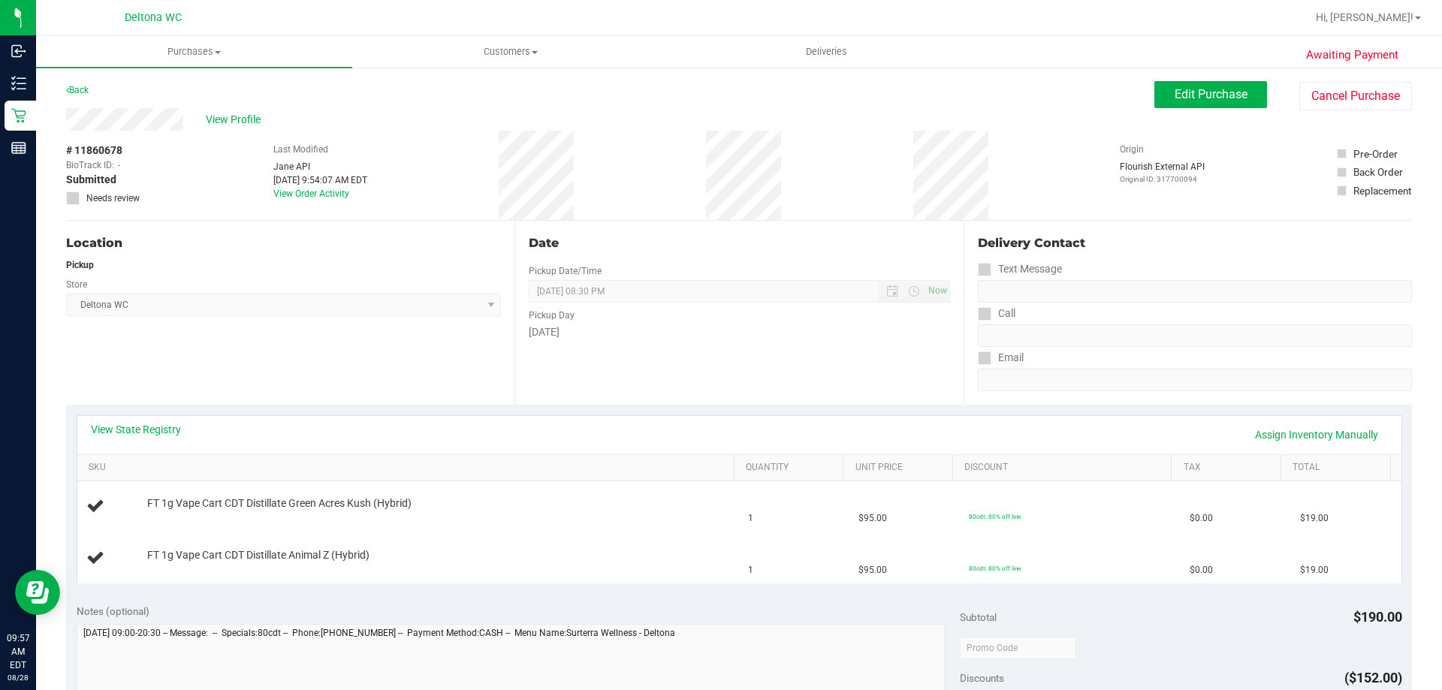
click at [448, 419] on div "View State Registry Assign Inventory Manually" at bounding box center [739, 435] width 1324 height 38
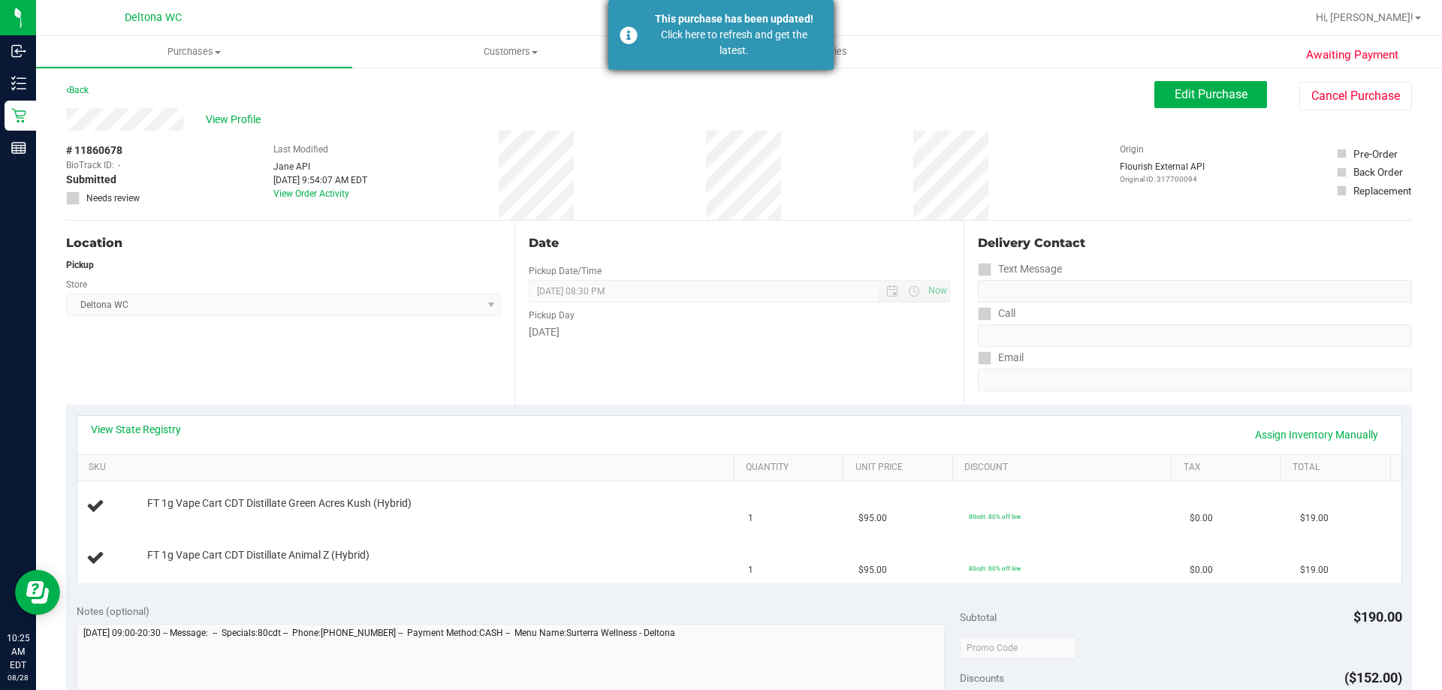
click at [728, 50] on div "Click here to refresh and get the latest." at bounding box center [734, 43] width 176 height 32
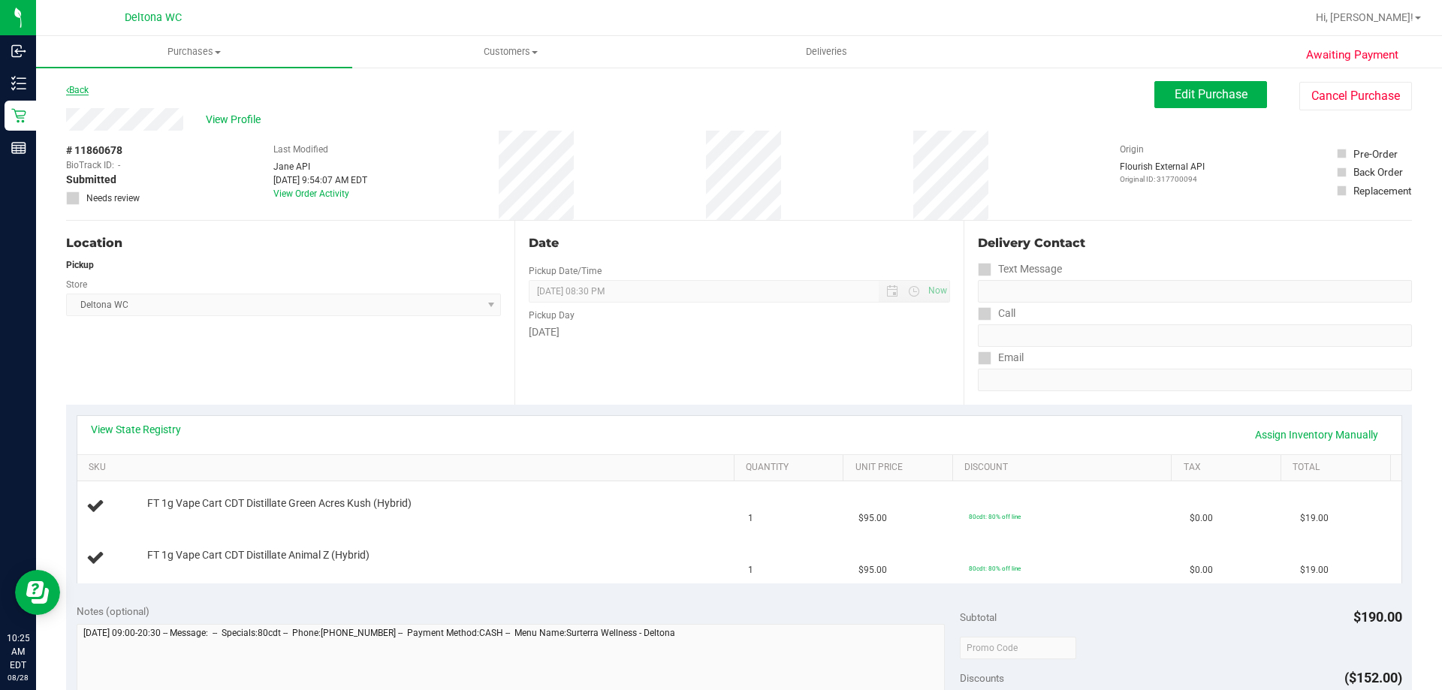
click at [87, 94] on link "Back" at bounding box center [77, 90] width 23 height 11
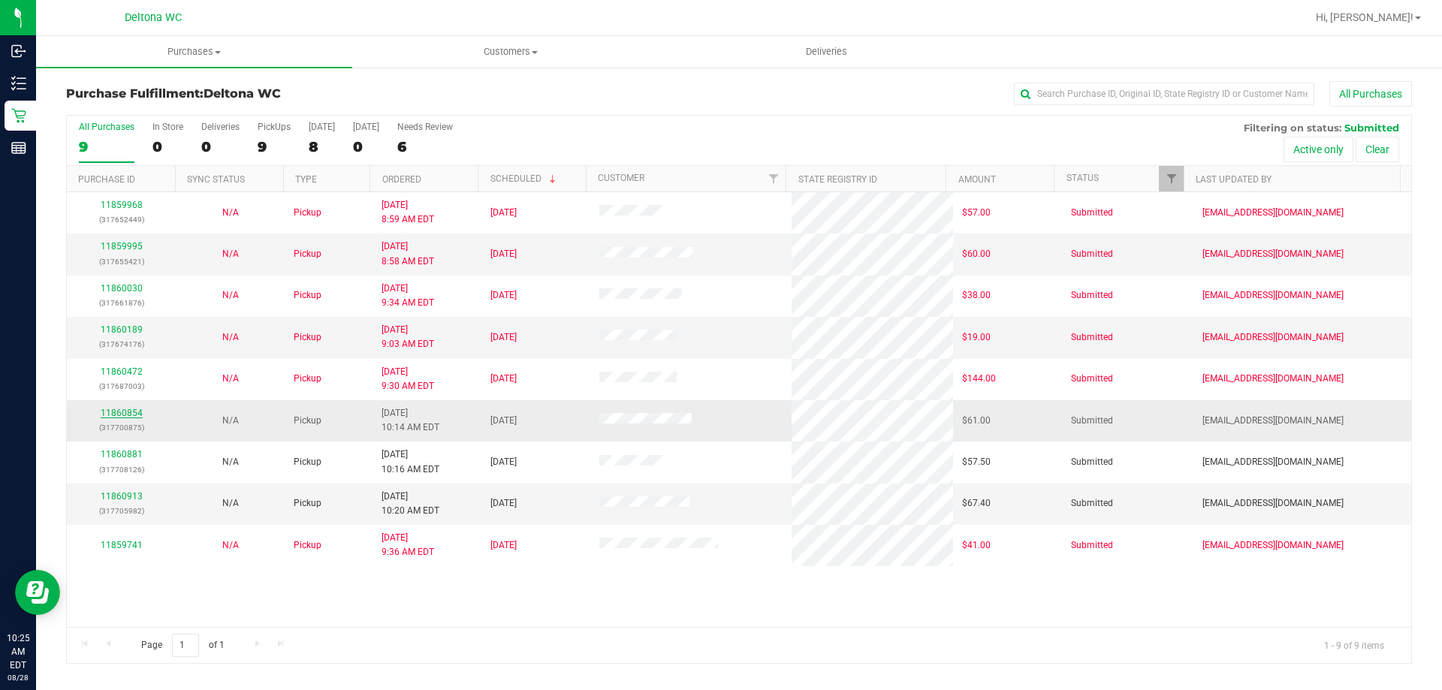
click at [137, 415] on link "11860854" at bounding box center [122, 413] width 42 height 11
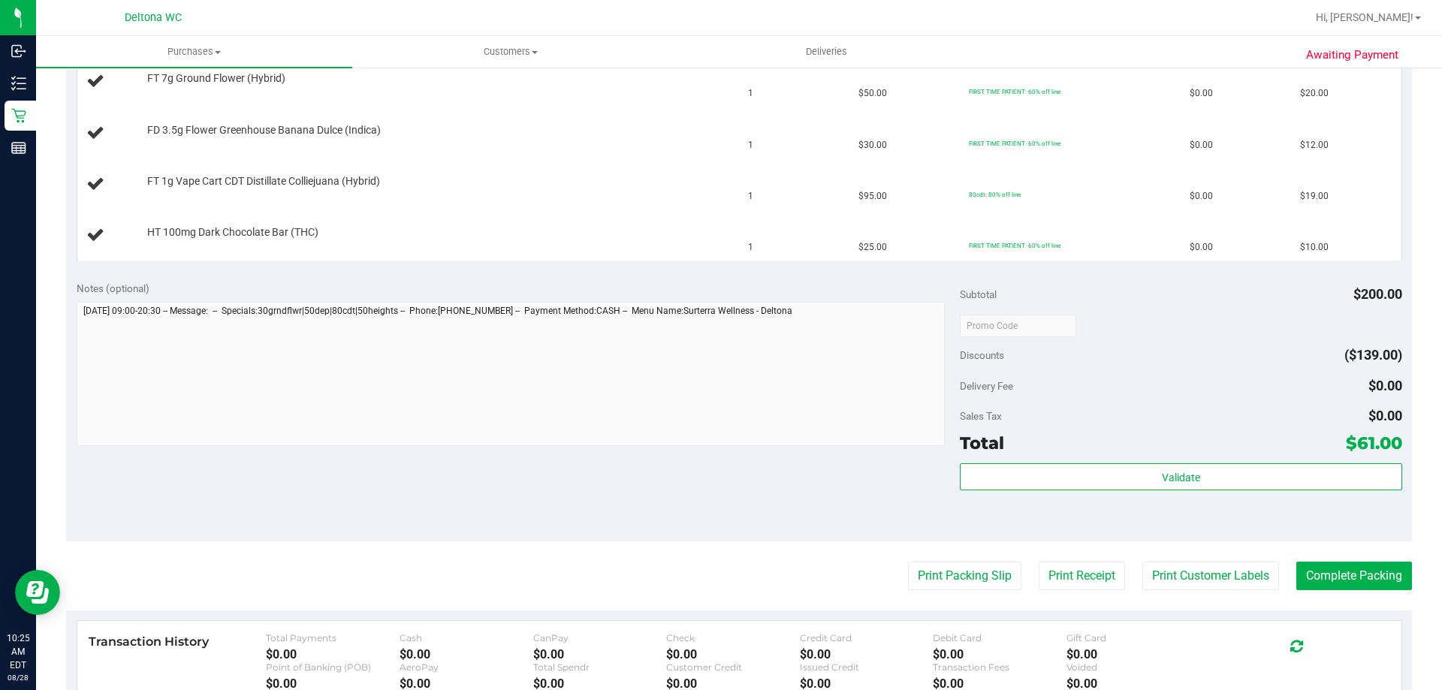
scroll to position [526, 0]
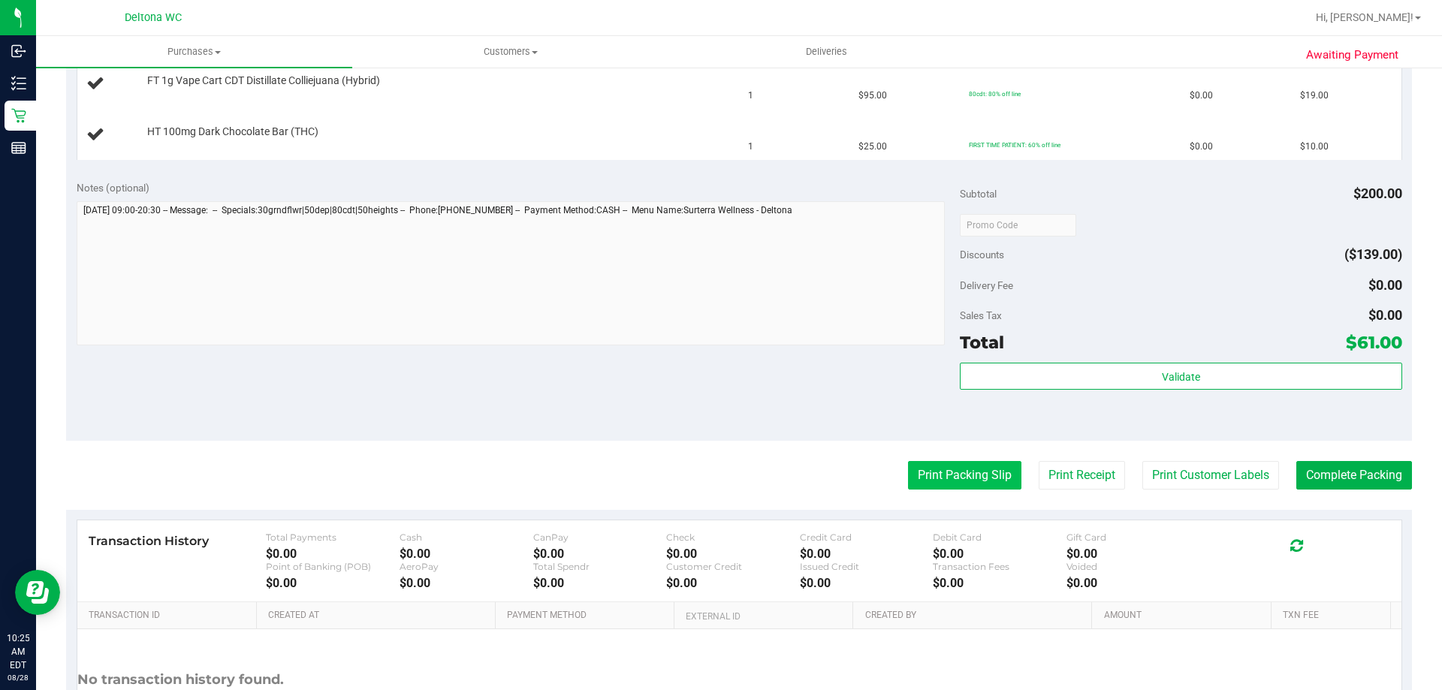
click at [921, 486] on button "Print Packing Slip" at bounding box center [964, 475] width 113 height 29
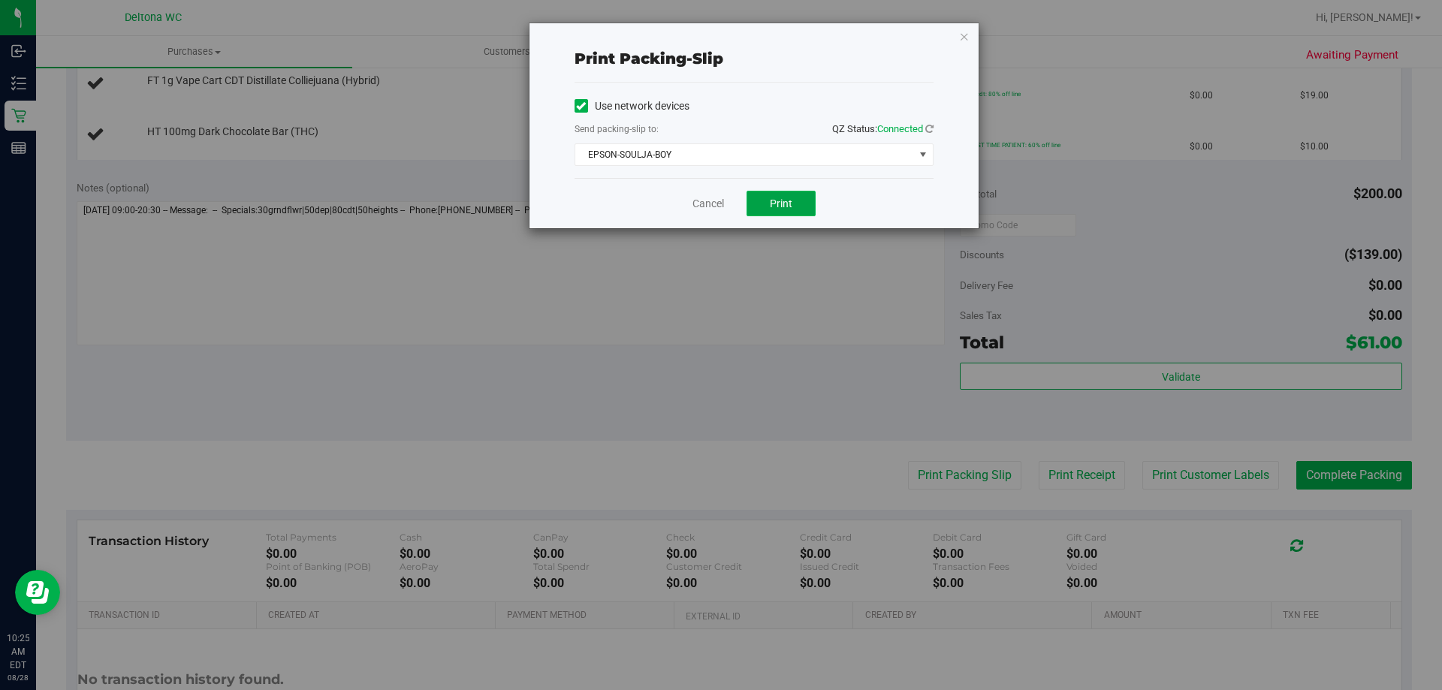
click at [783, 194] on button "Print" at bounding box center [781, 204] width 69 height 26
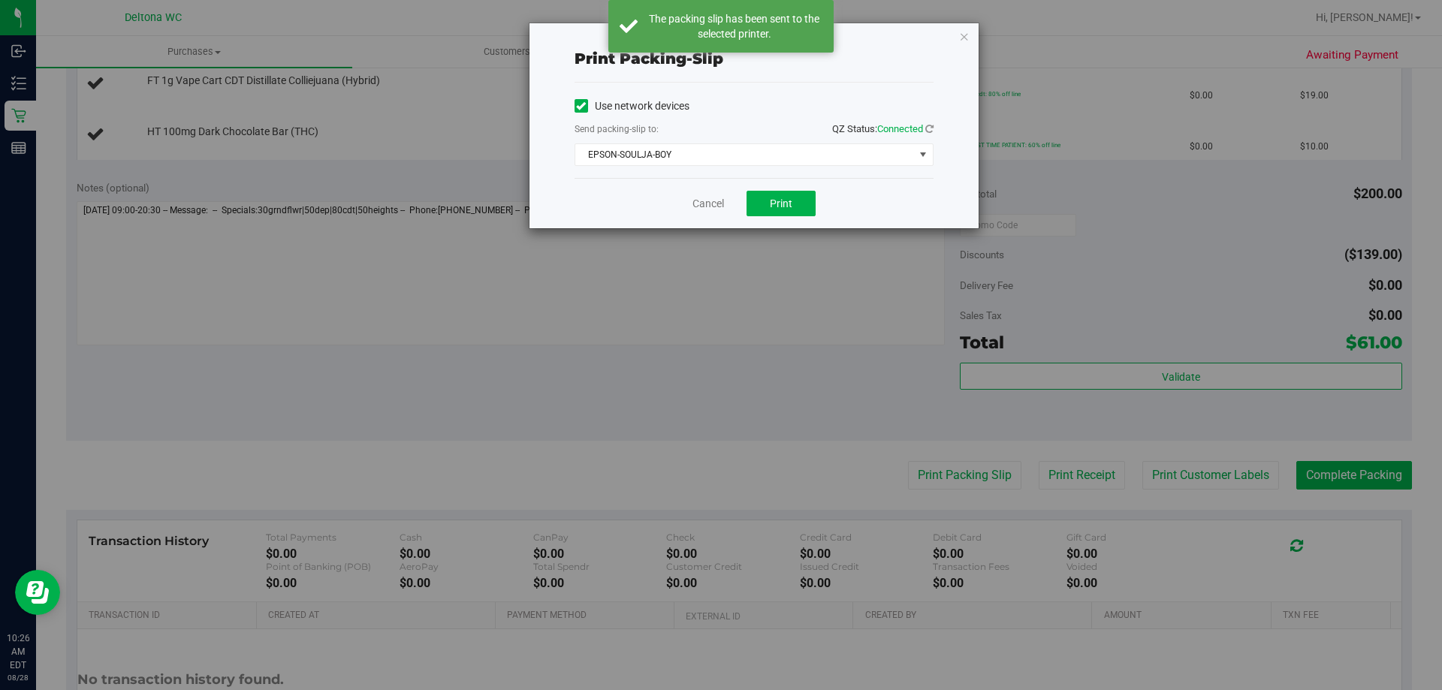
click at [960, 25] on div "Print packing-slip Use network devices Send packing-slip to: QZ Status: Connect…" at bounding box center [753, 125] width 449 height 205
click at [718, 204] on link "Cancel" at bounding box center [708, 204] width 32 height 16
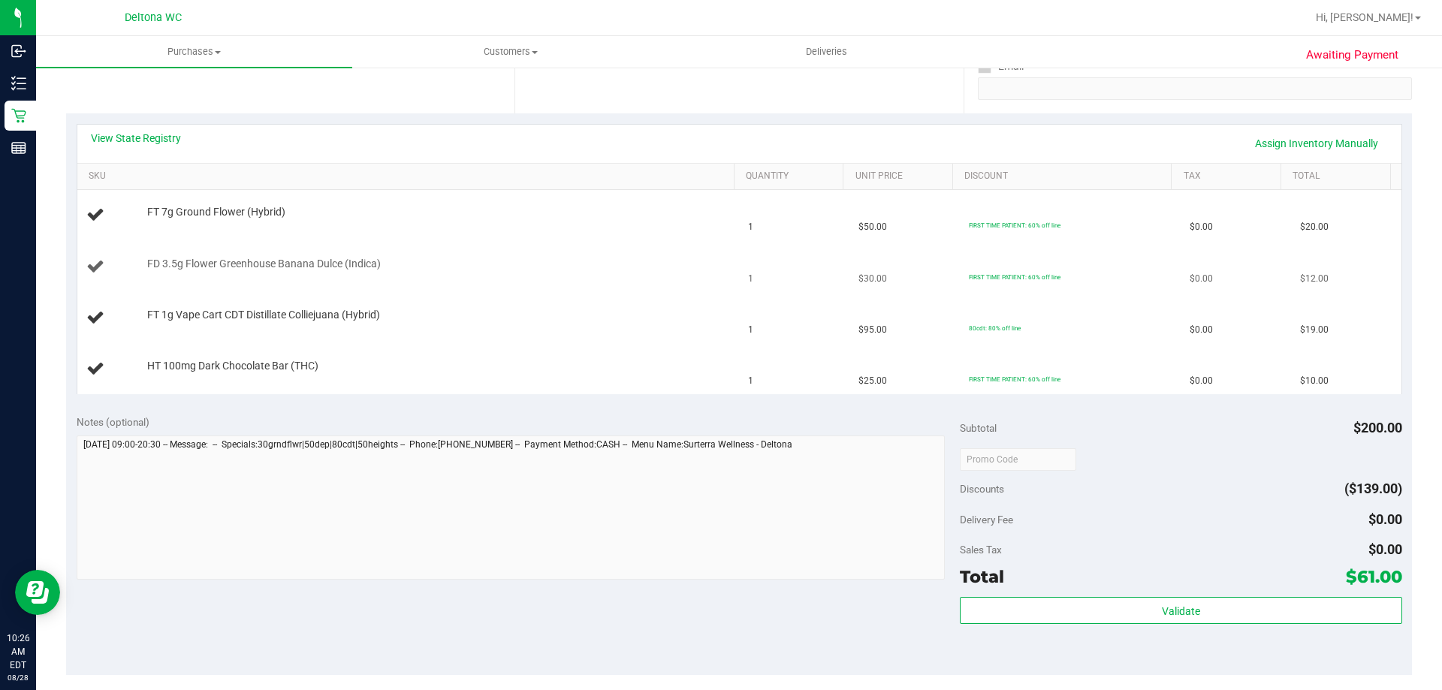
scroll to position [150, 0]
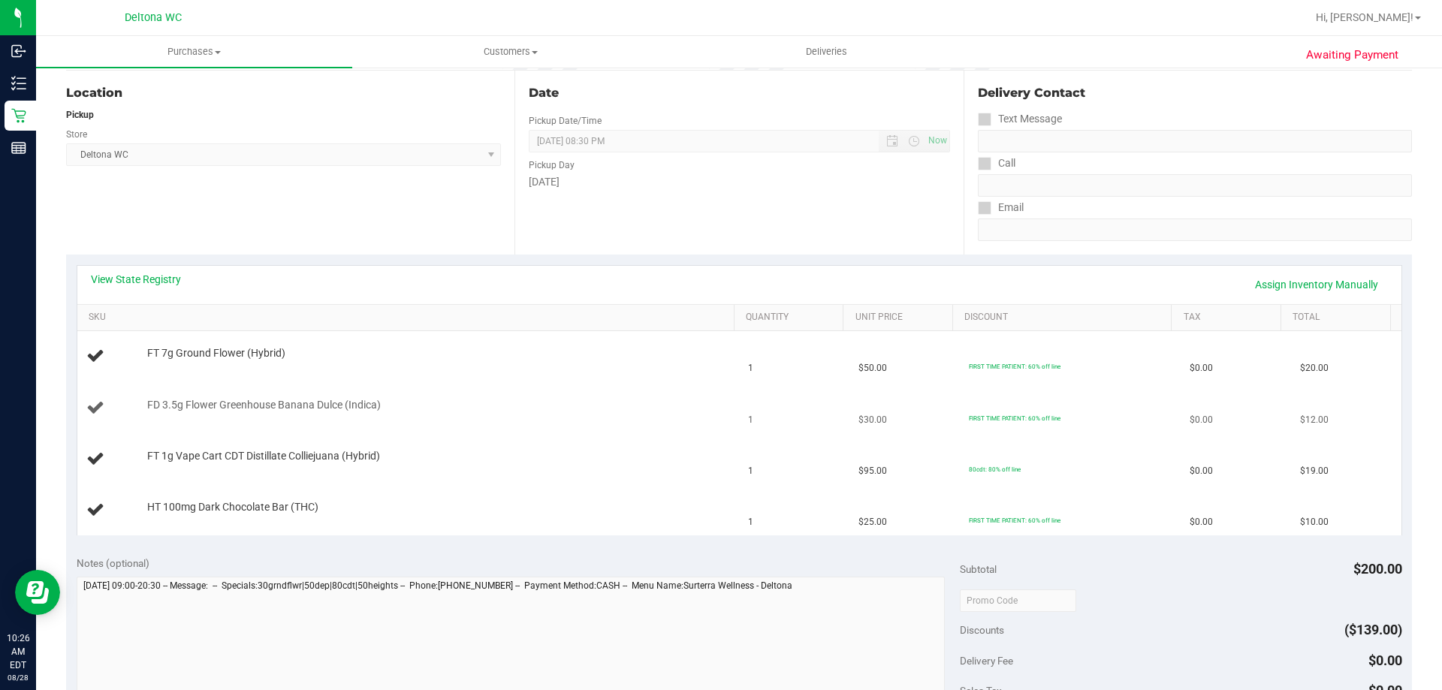
click at [649, 415] on div "FD 3.5g Flower Greenhouse Banana Dulce (Indica)" at bounding box center [408, 408] width 644 height 20
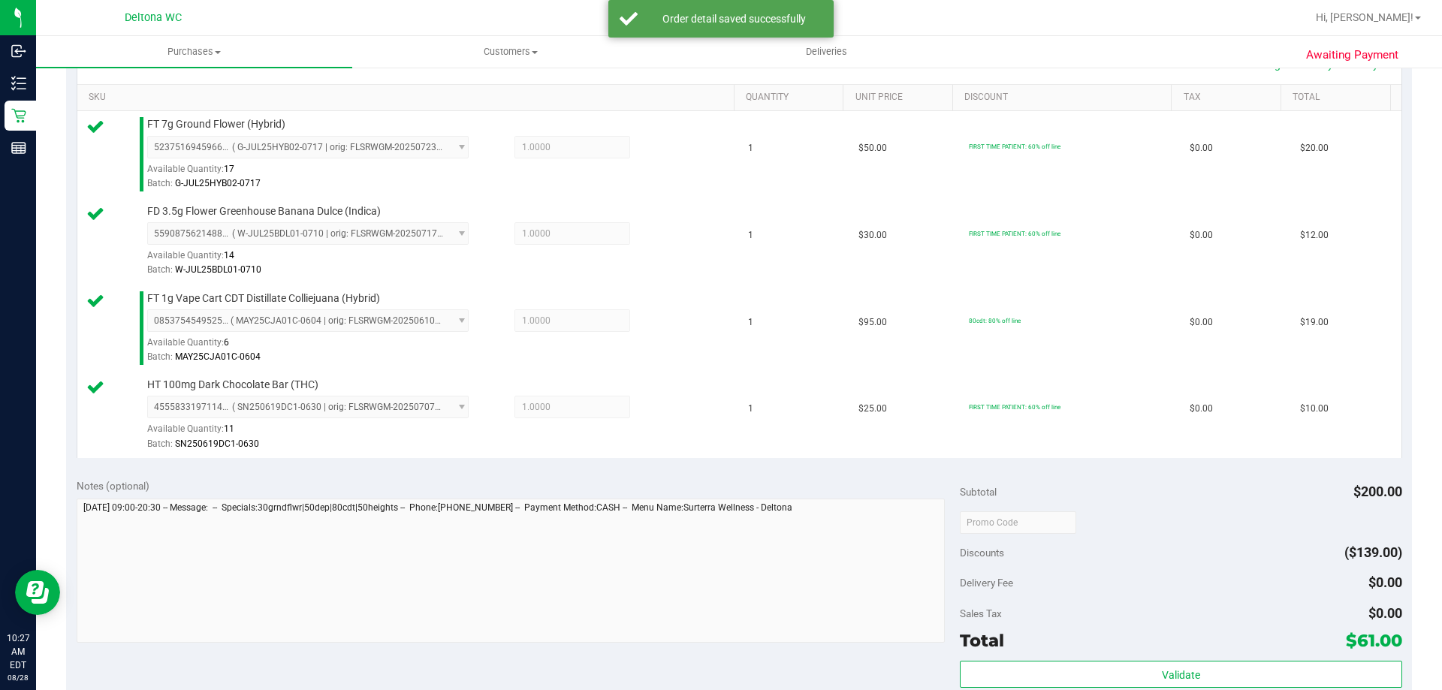
scroll to position [526, 0]
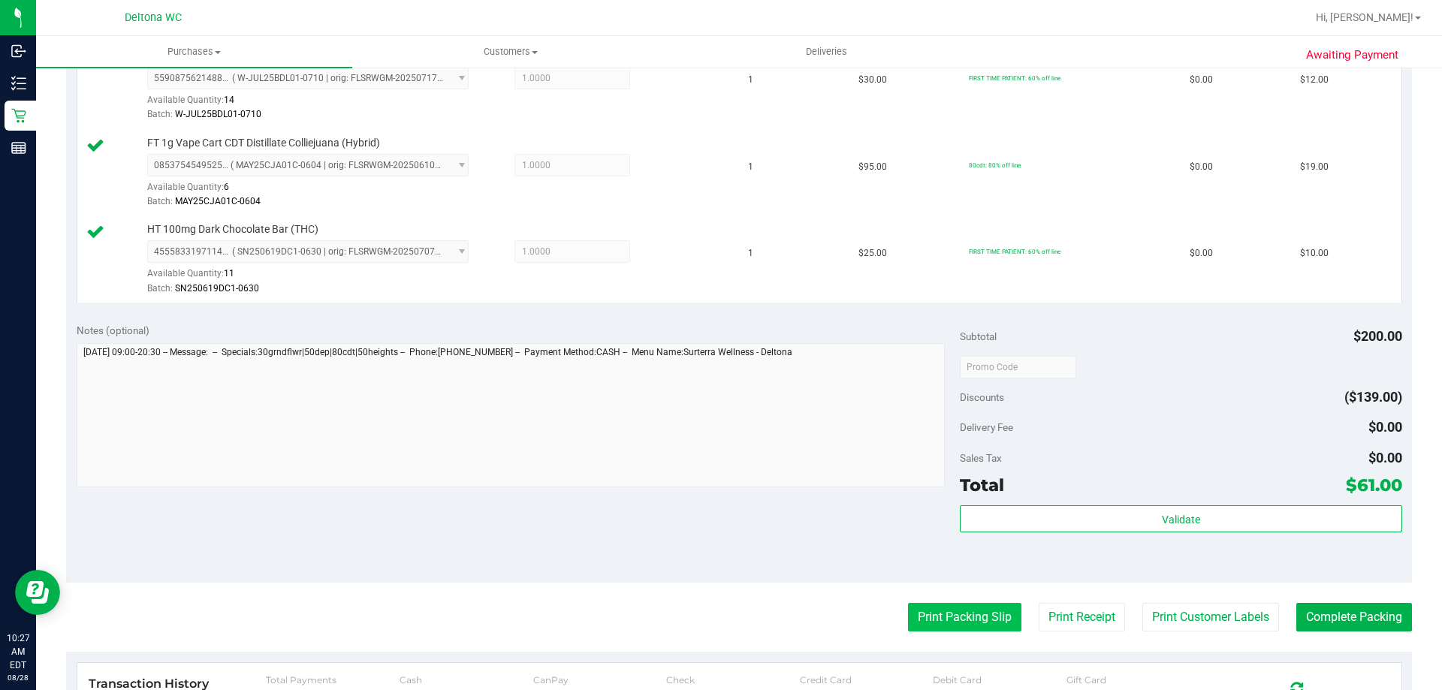
click at [968, 617] on button "Print Packing Slip" at bounding box center [964, 617] width 113 height 29
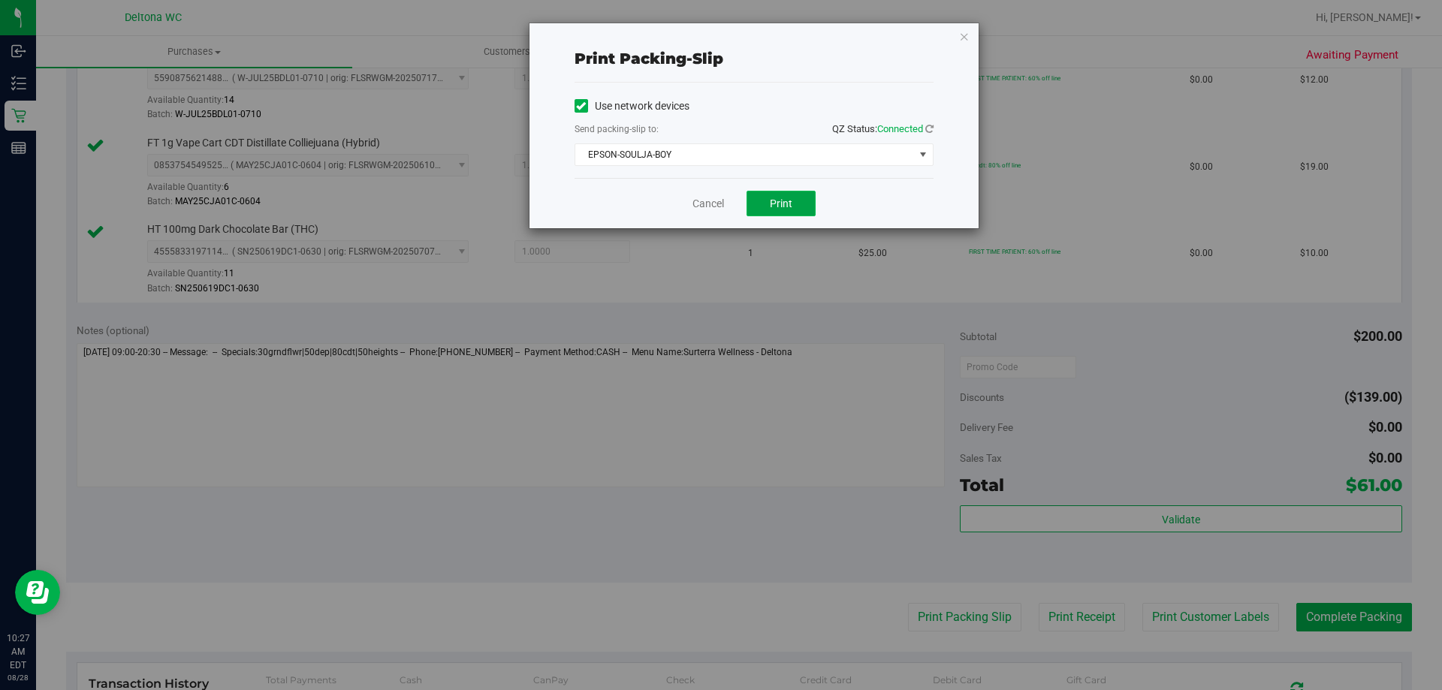
click at [778, 198] on span "Print" at bounding box center [781, 204] width 23 height 12
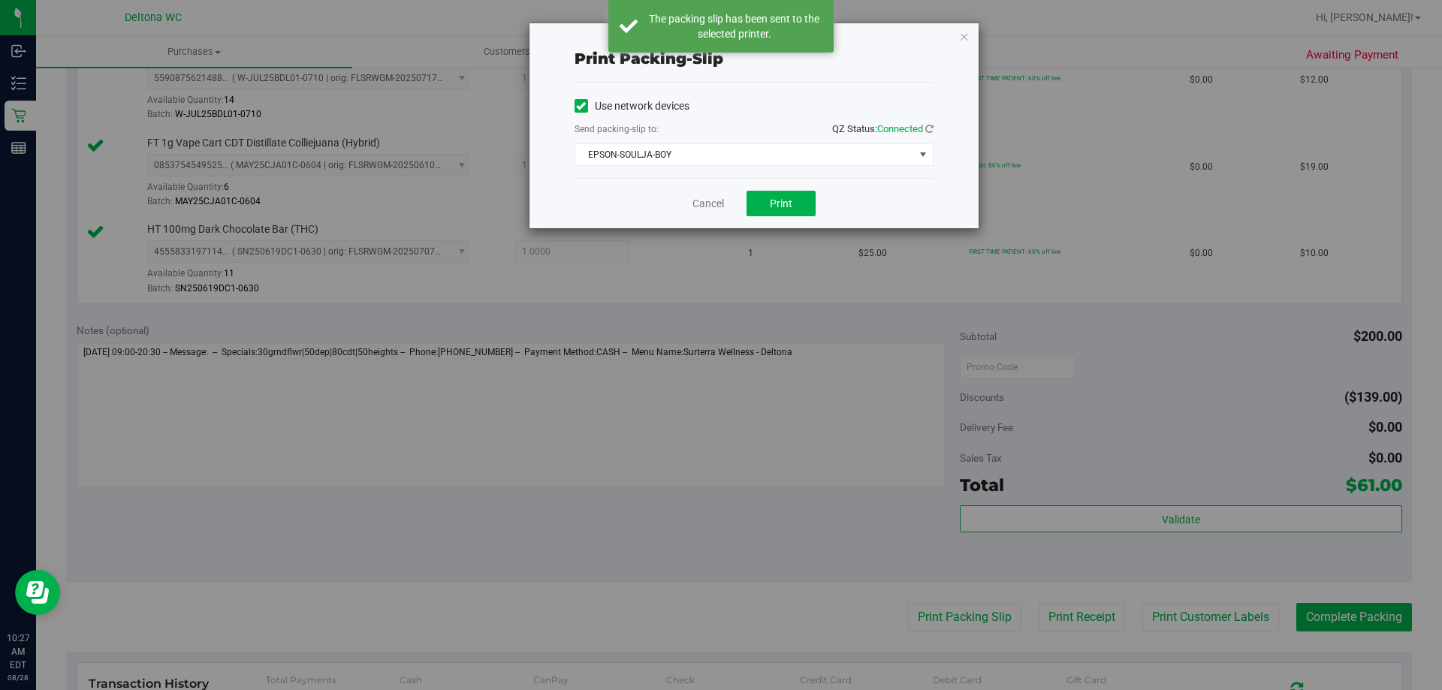
click at [698, 195] on div "Cancel Print" at bounding box center [754, 203] width 359 height 50
click at [699, 201] on link "Cancel" at bounding box center [708, 204] width 32 height 16
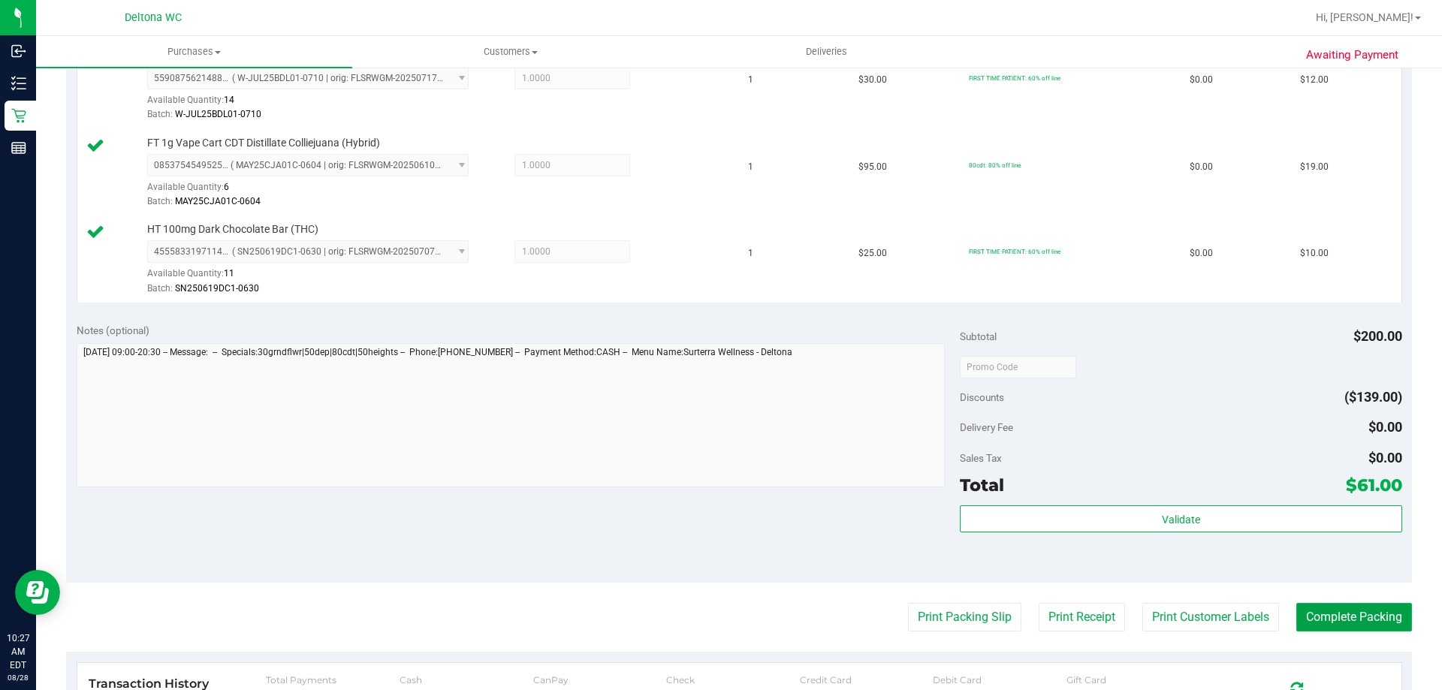
click at [1317, 616] on button "Complete Packing" at bounding box center [1354, 617] width 116 height 29
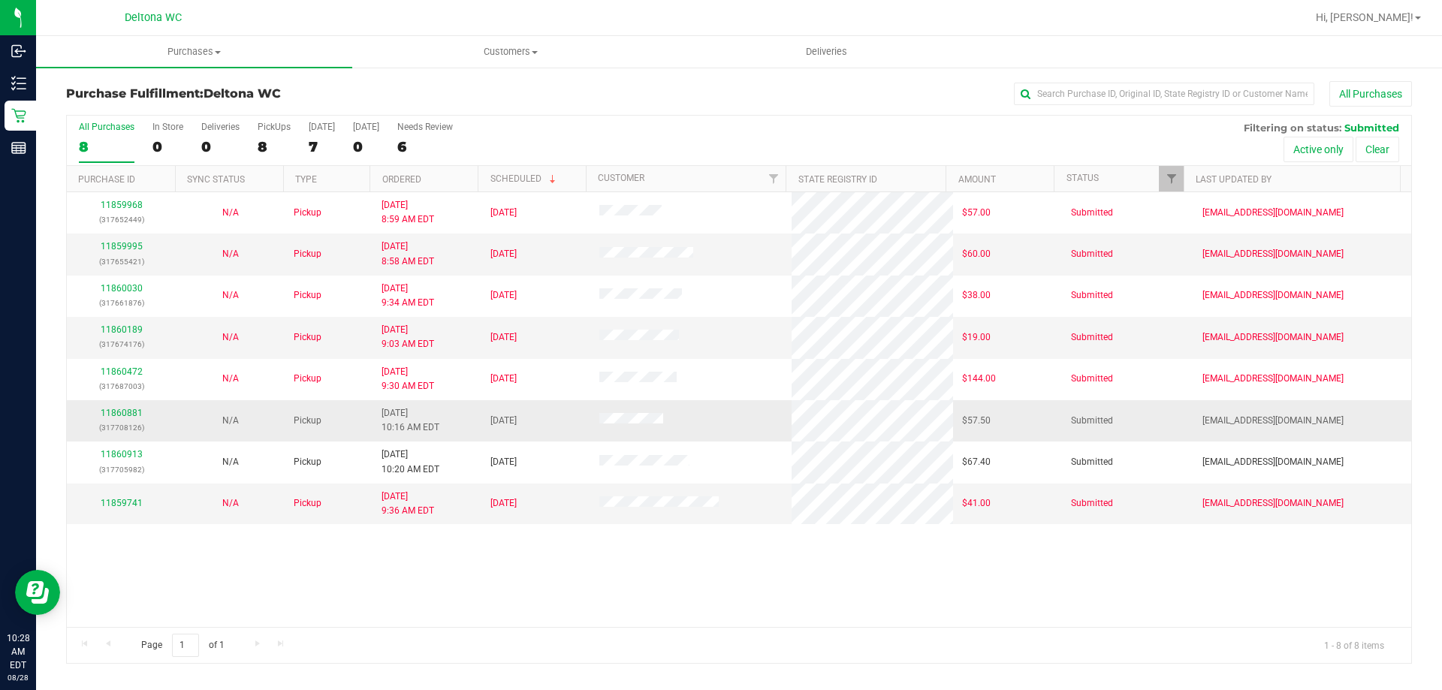
click at [129, 407] on div "11860881 (317708126)" at bounding box center [121, 420] width 91 height 29
click at [127, 410] on link "11860881" at bounding box center [122, 413] width 42 height 11
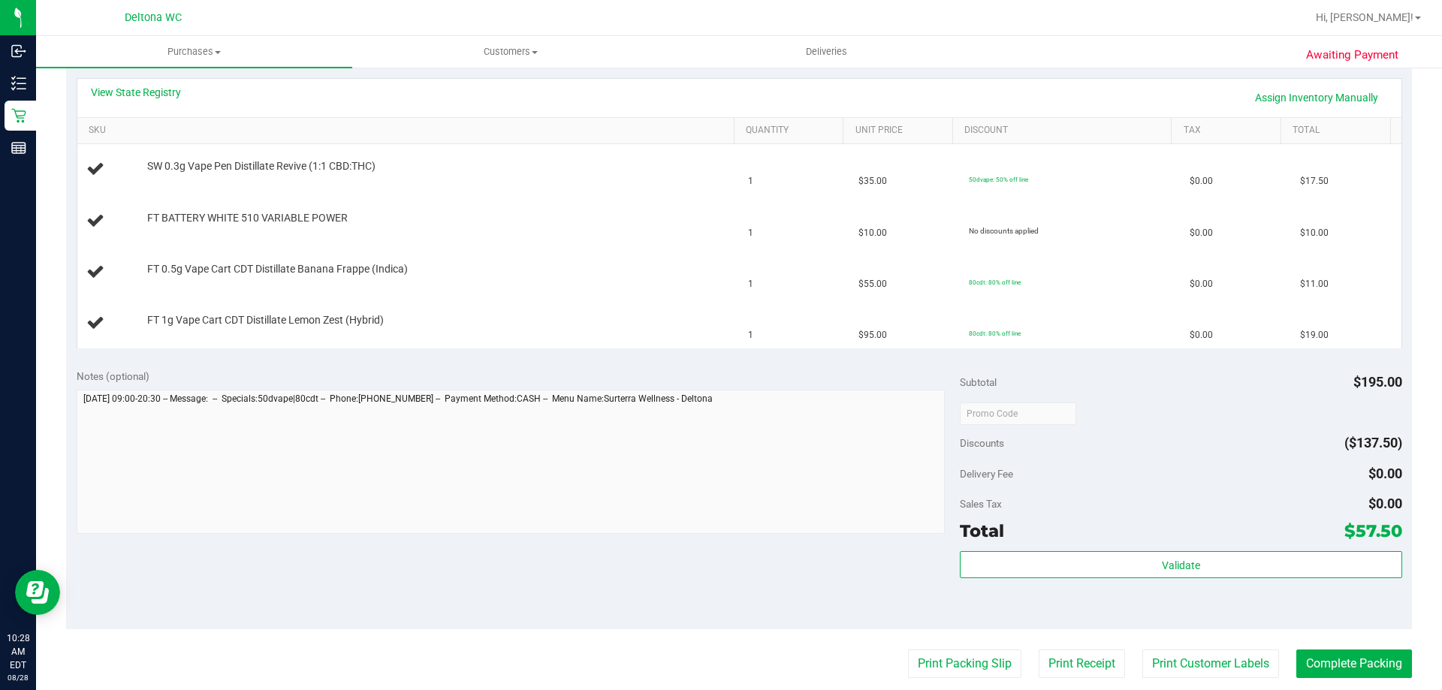
scroll to position [526, 0]
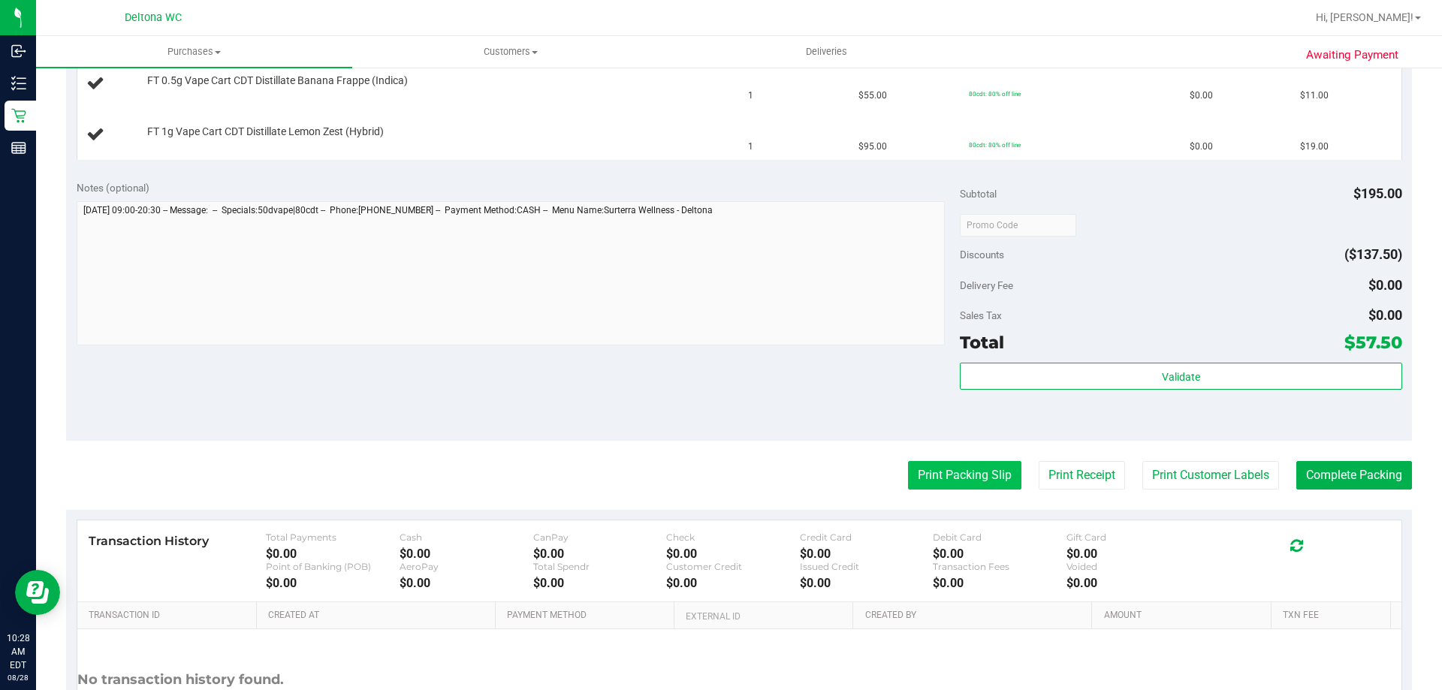
click at [934, 475] on button "Print Packing Slip" at bounding box center [964, 475] width 113 height 29
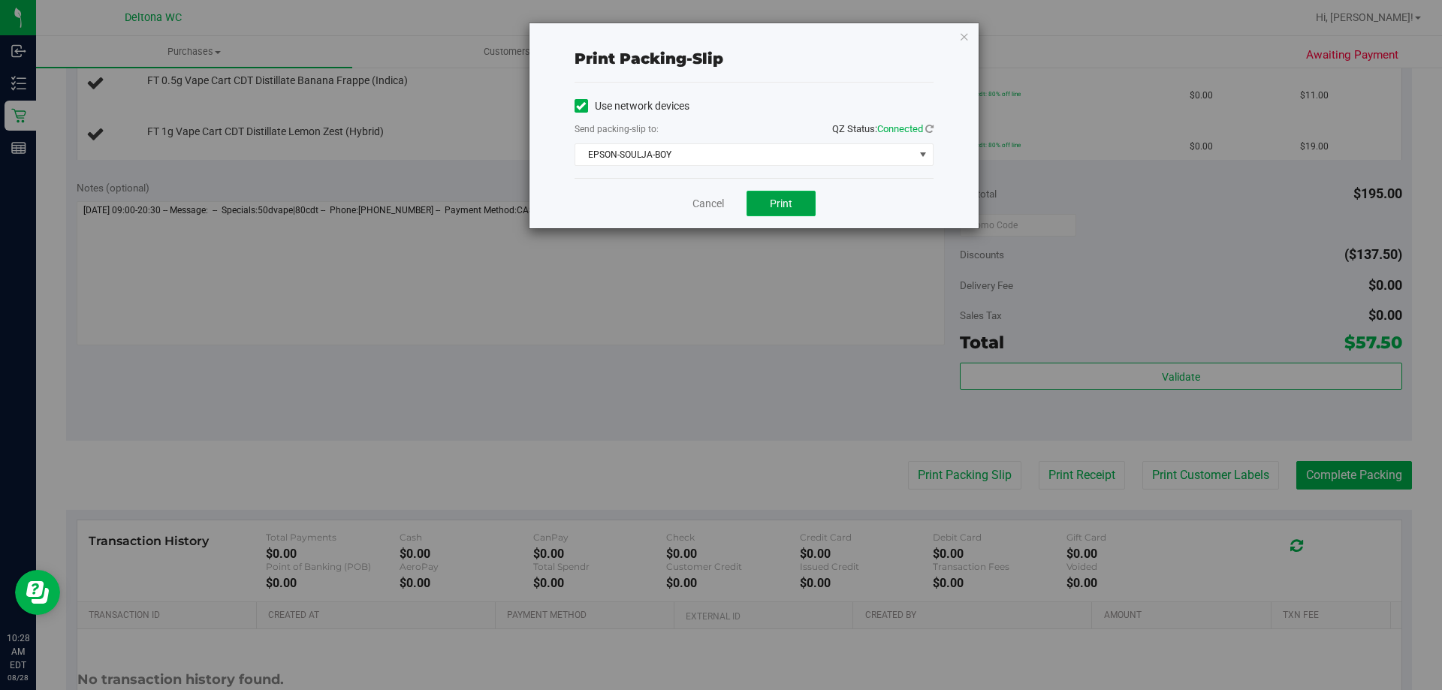
click at [783, 200] on span "Print" at bounding box center [781, 204] width 23 height 12
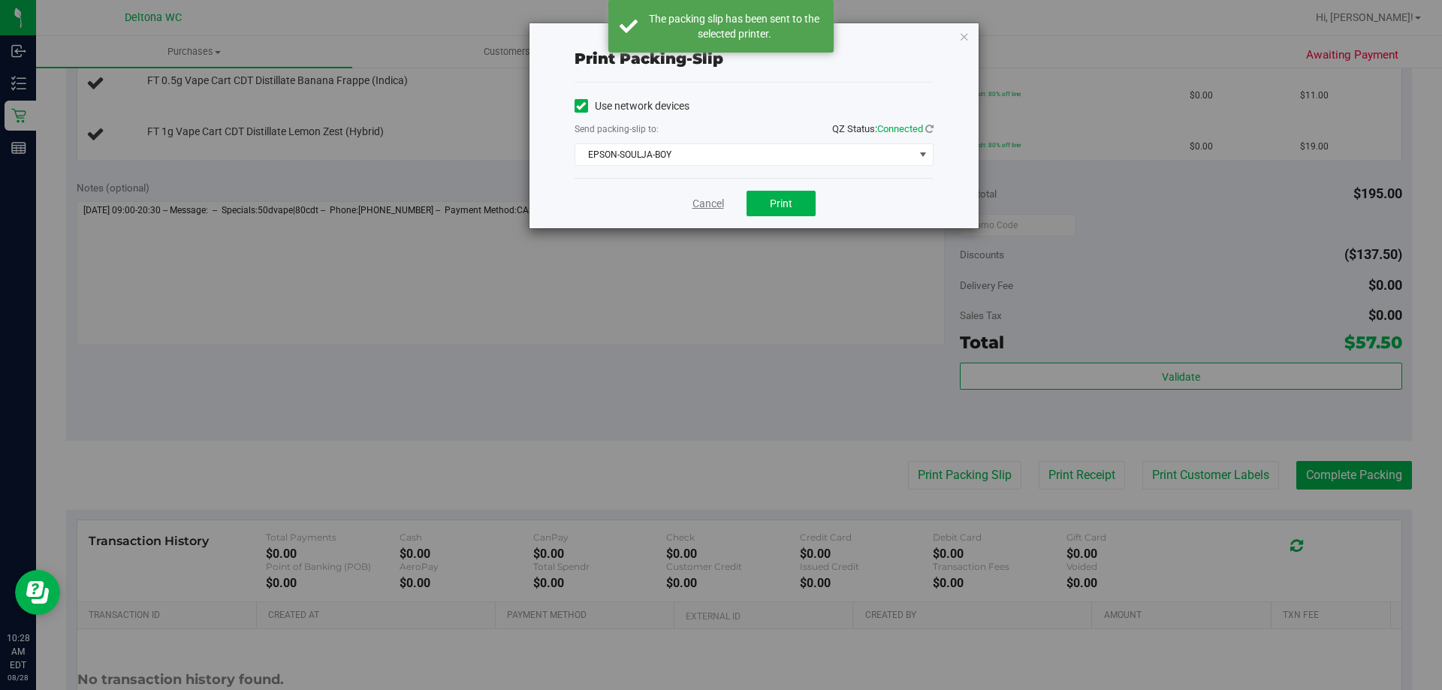
click at [698, 203] on link "Cancel" at bounding box center [708, 204] width 32 height 16
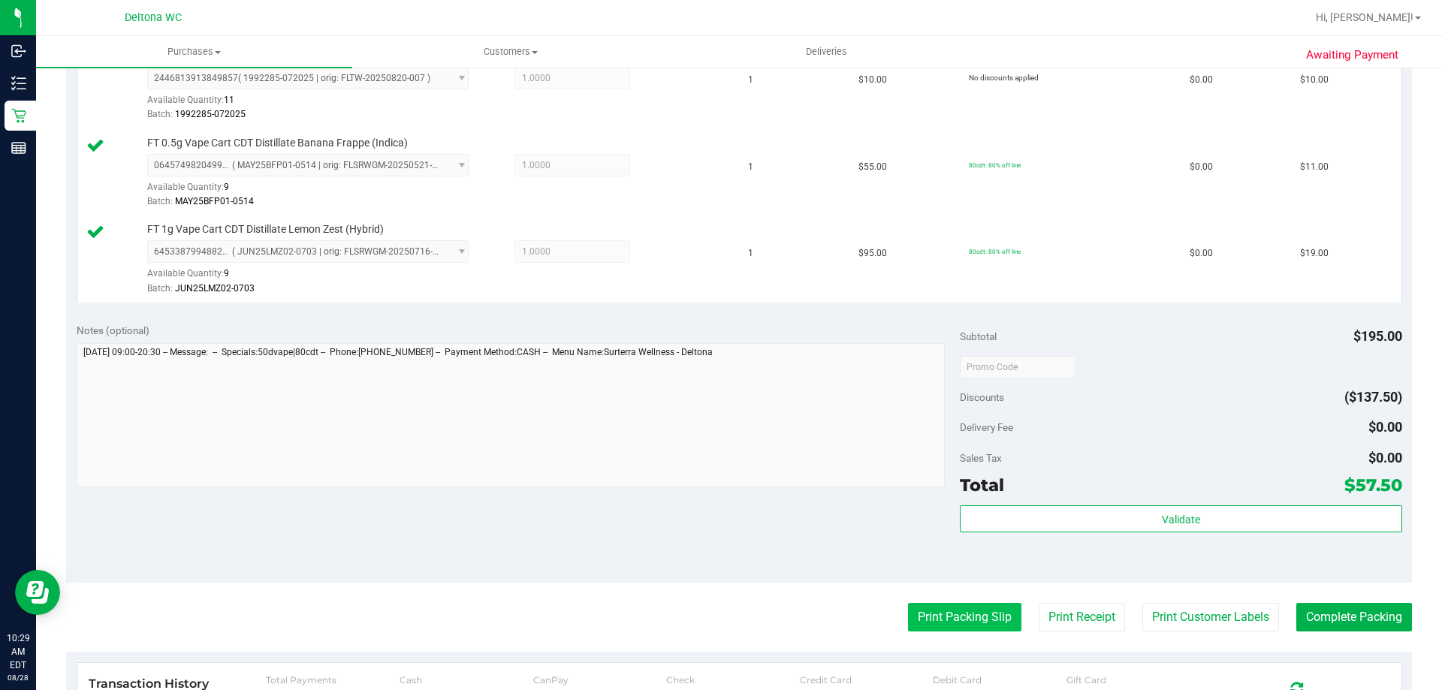
click at [922, 617] on button "Print Packing Slip" at bounding box center [964, 617] width 113 height 29
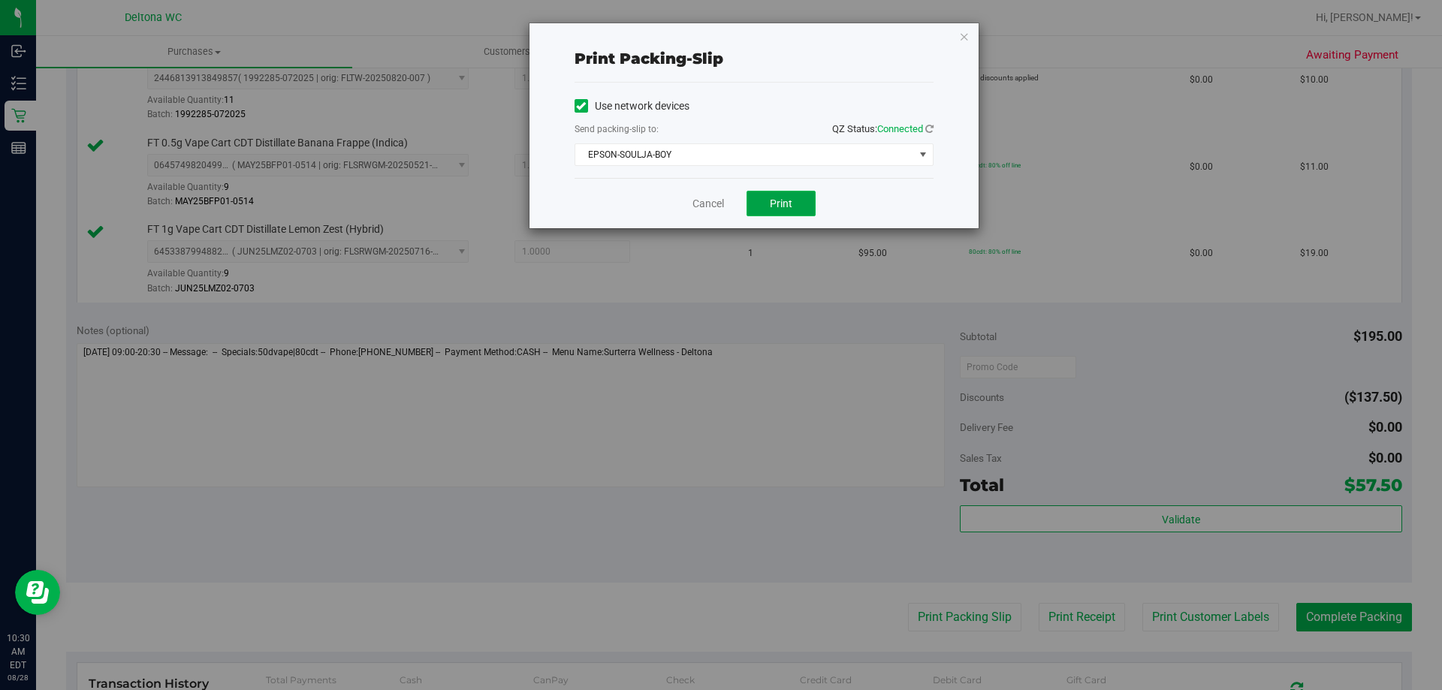
click at [801, 206] on button "Print" at bounding box center [781, 204] width 69 height 26
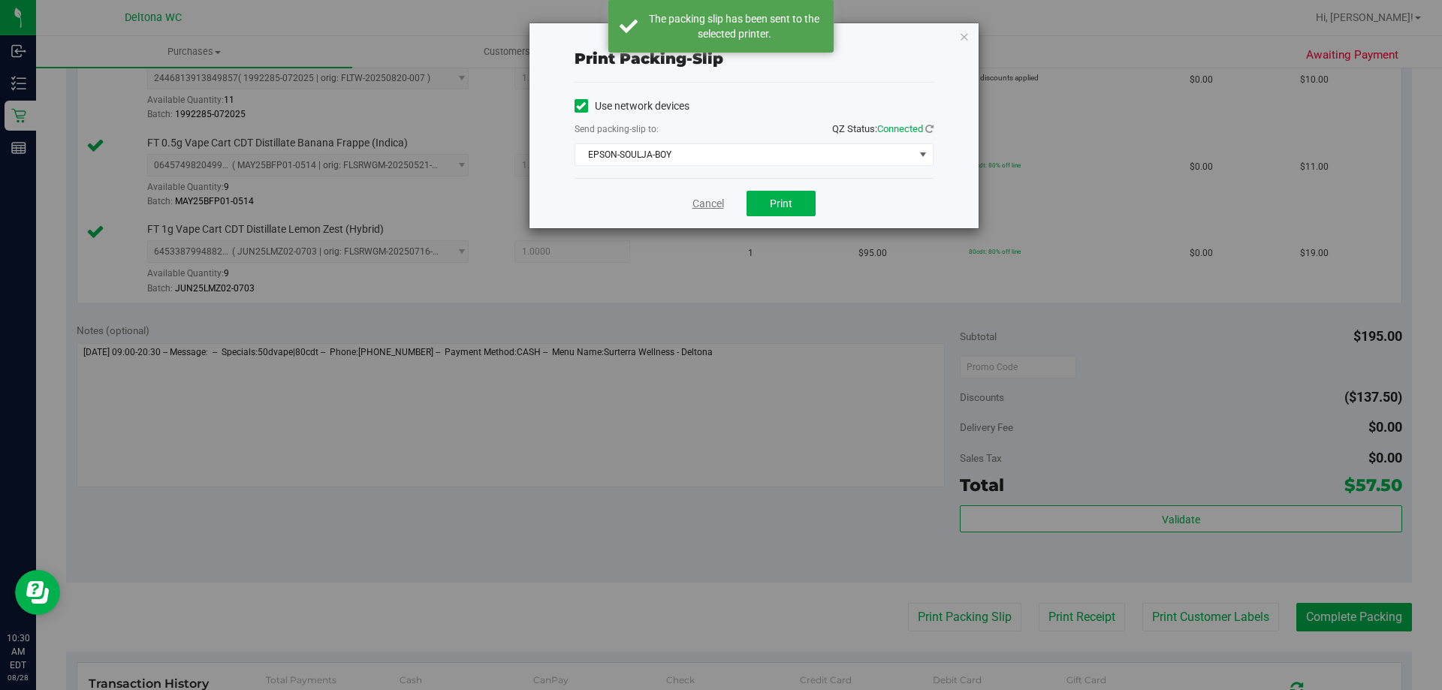
click at [707, 201] on link "Cancel" at bounding box center [708, 204] width 32 height 16
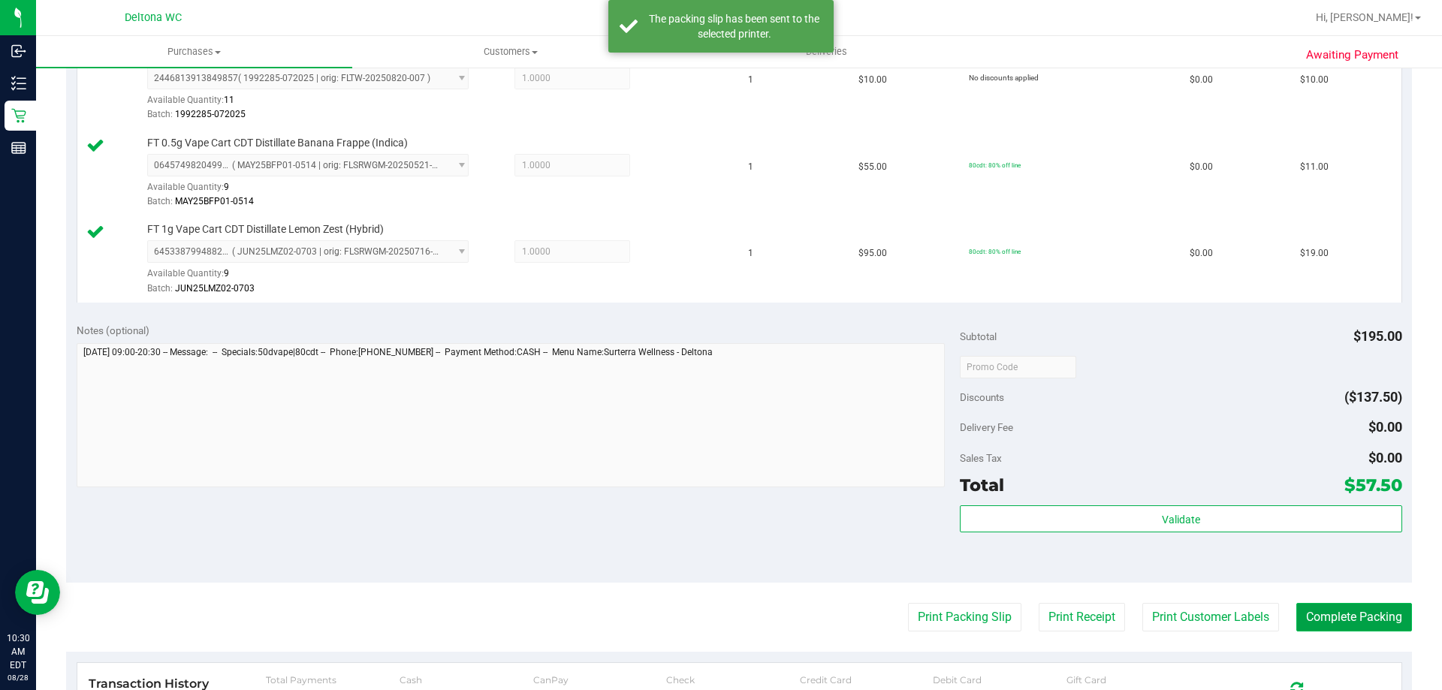
click at [1349, 616] on button "Complete Packing" at bounding box center [1354, 617] width 116 height 29
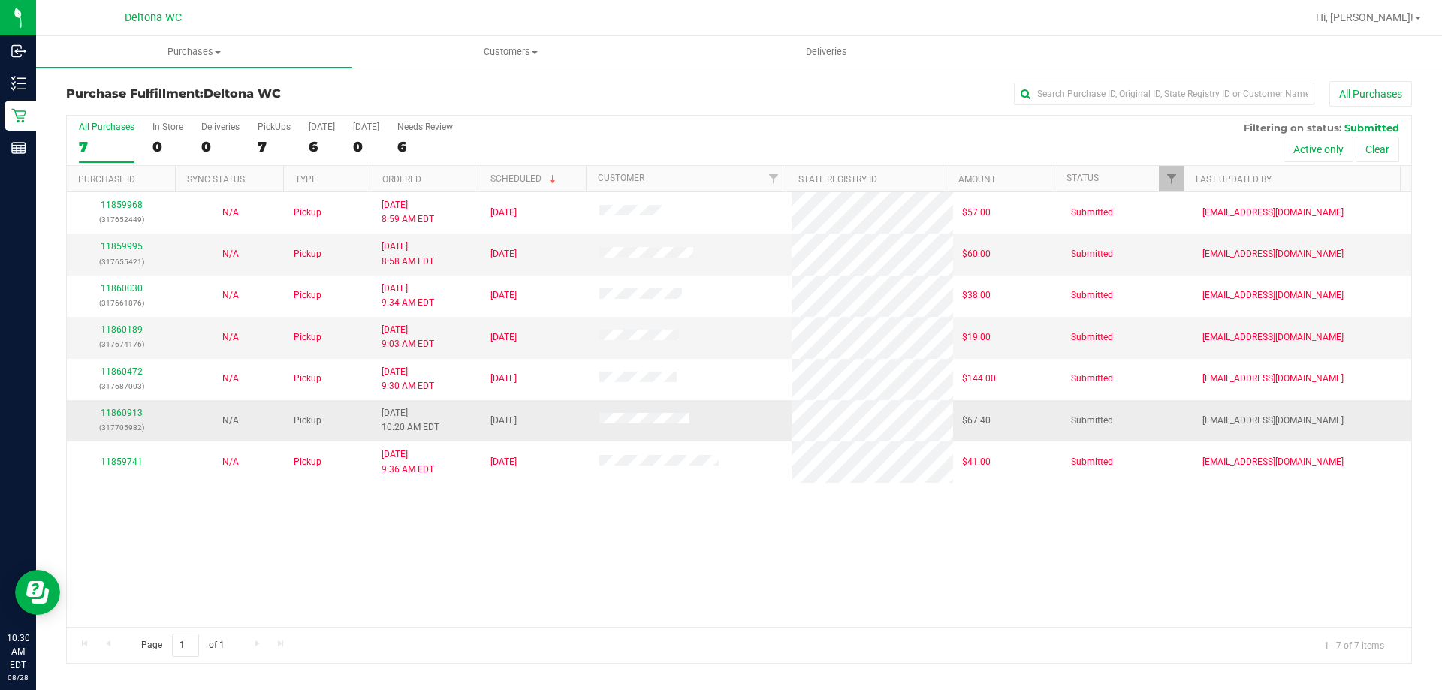
click at [130, 420] on div "11860913 (317705982)" at bounding box center [121, 420] width 91 height 29
click at [130, 418] on link "11860913" at bounding box center [122, 413] width 42 height 11
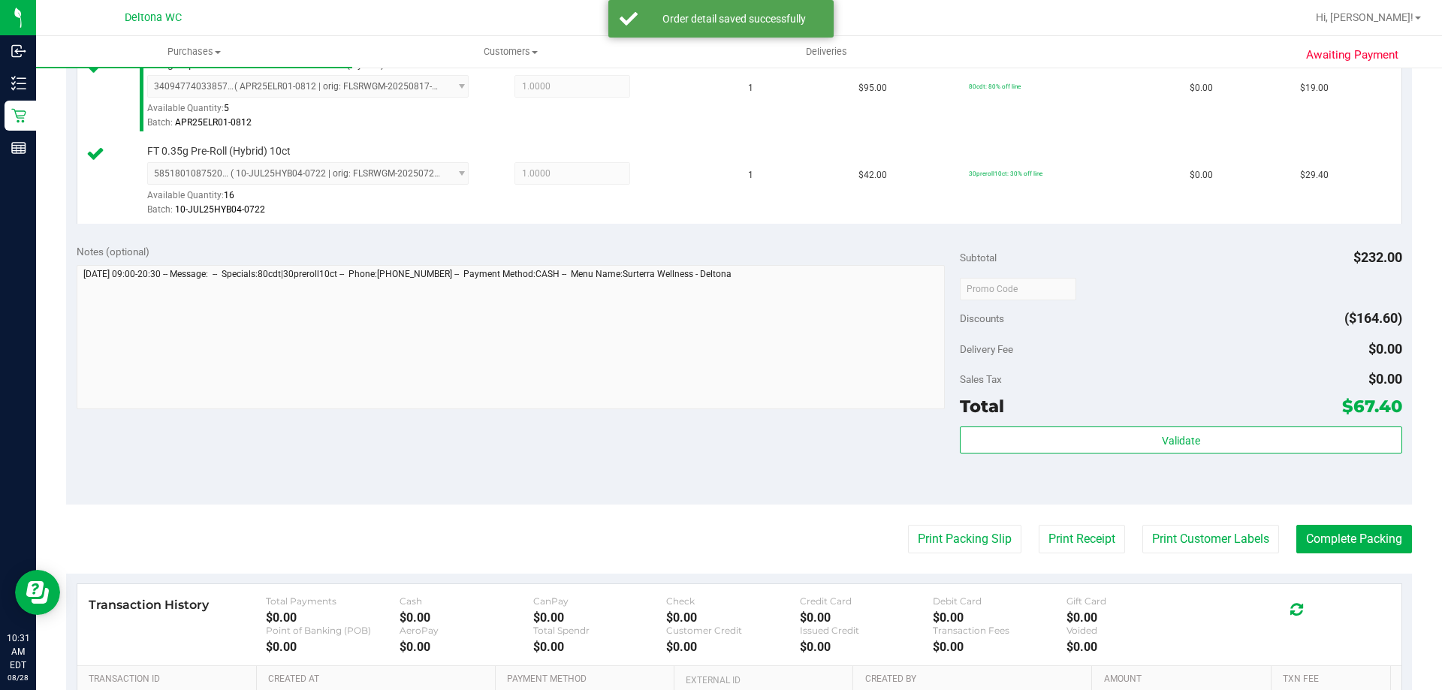
scroll to position [526, 0]
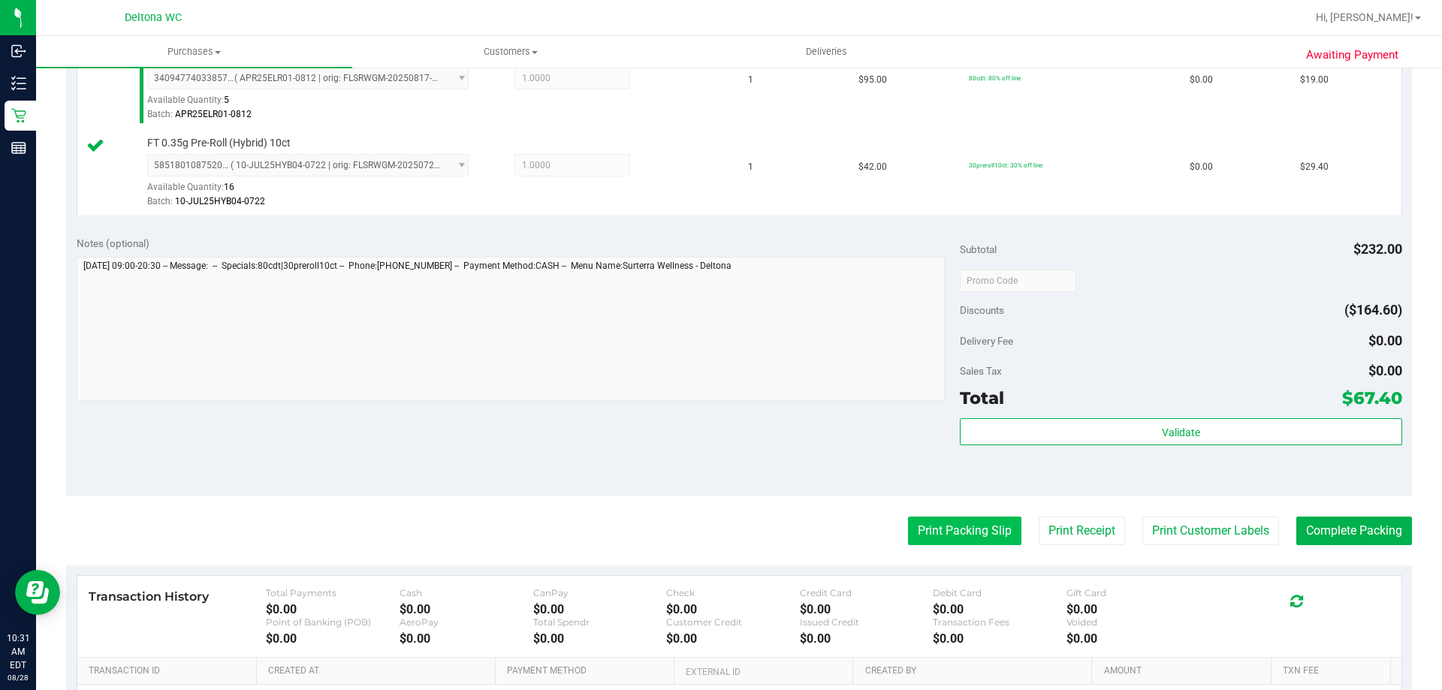
click at [935, 539] on button "Print Packing Slip" at bounding box center [964, 531] width 113 height 29
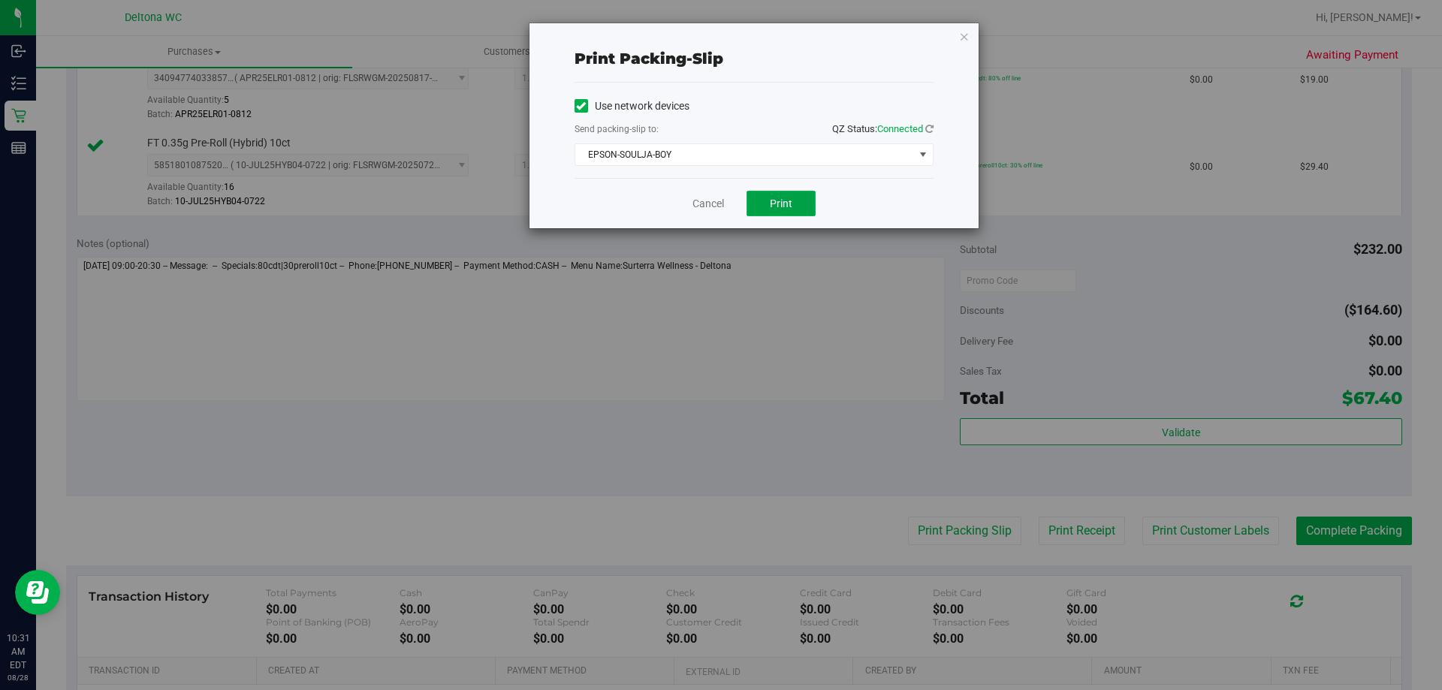
click at [782, 204] on span "Print" at bounding box center [781, 204] width 23 height 12
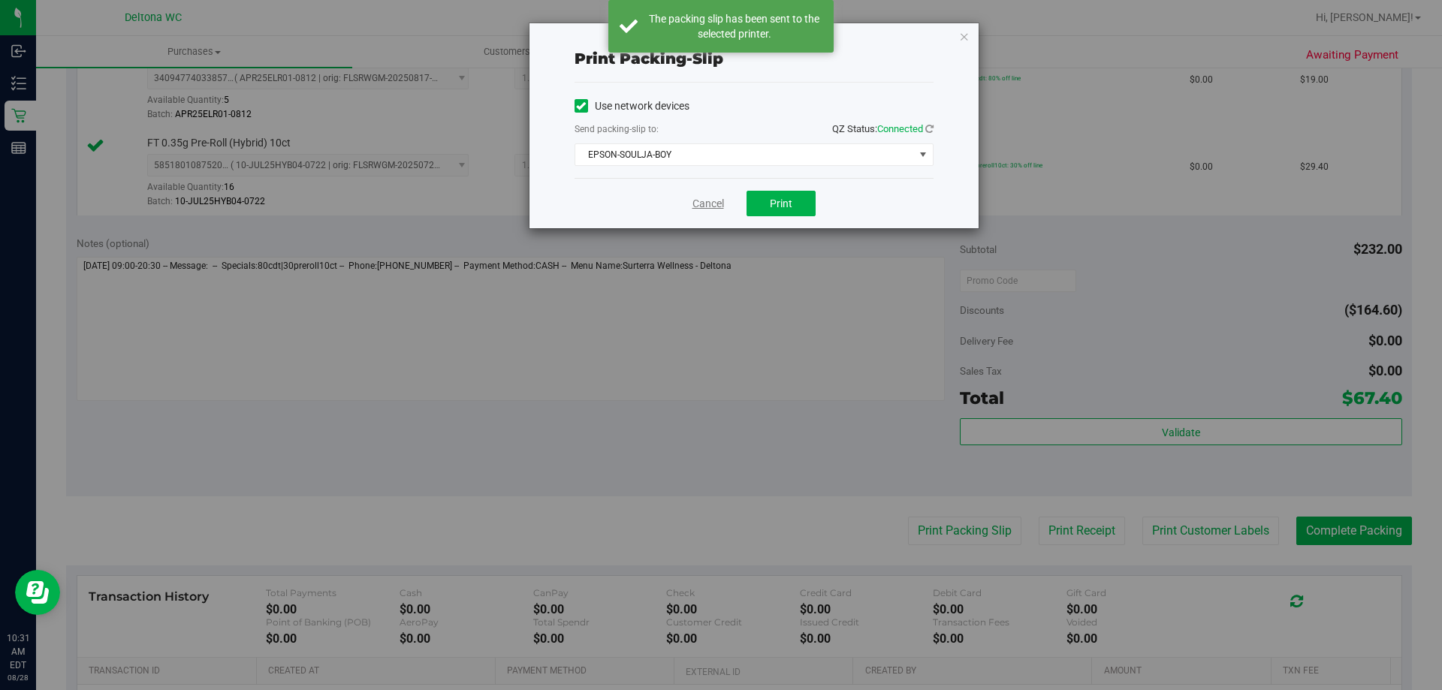
click at [717, 204] on link "Cancel" at bounding box center [708, 204] width 32 height 16
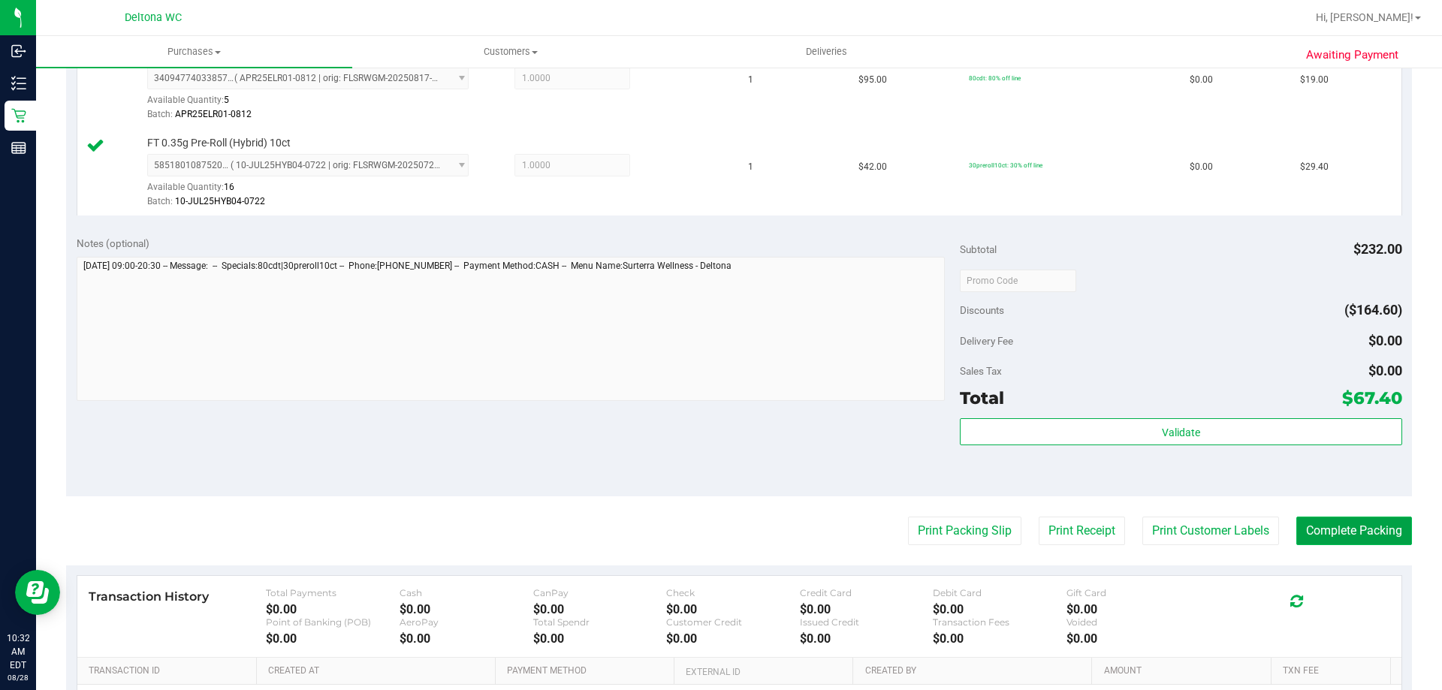
click at [1332, 538] on button "Complete Packing" at bounding box center [1354, 531] width 116 height 29
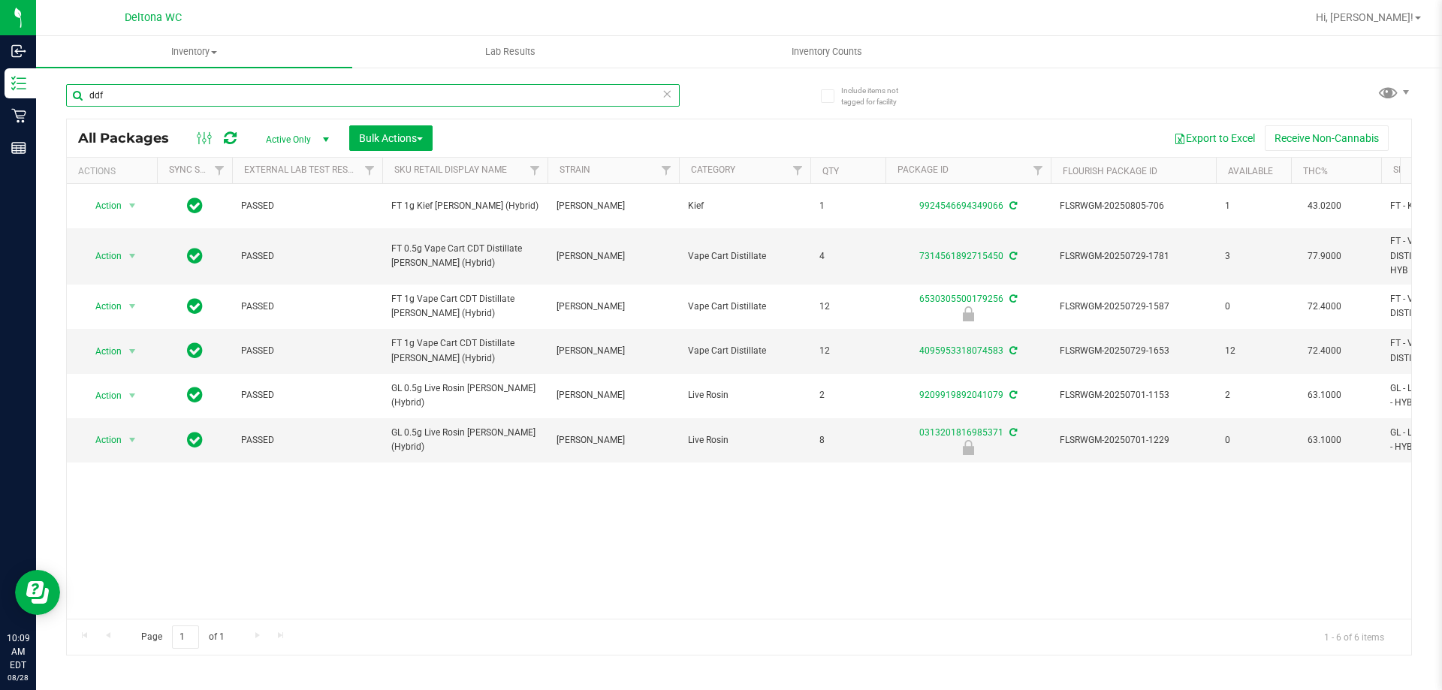
click at [445, 95] on input "ddf" at bounding box center [373, 95] width 614 height 23
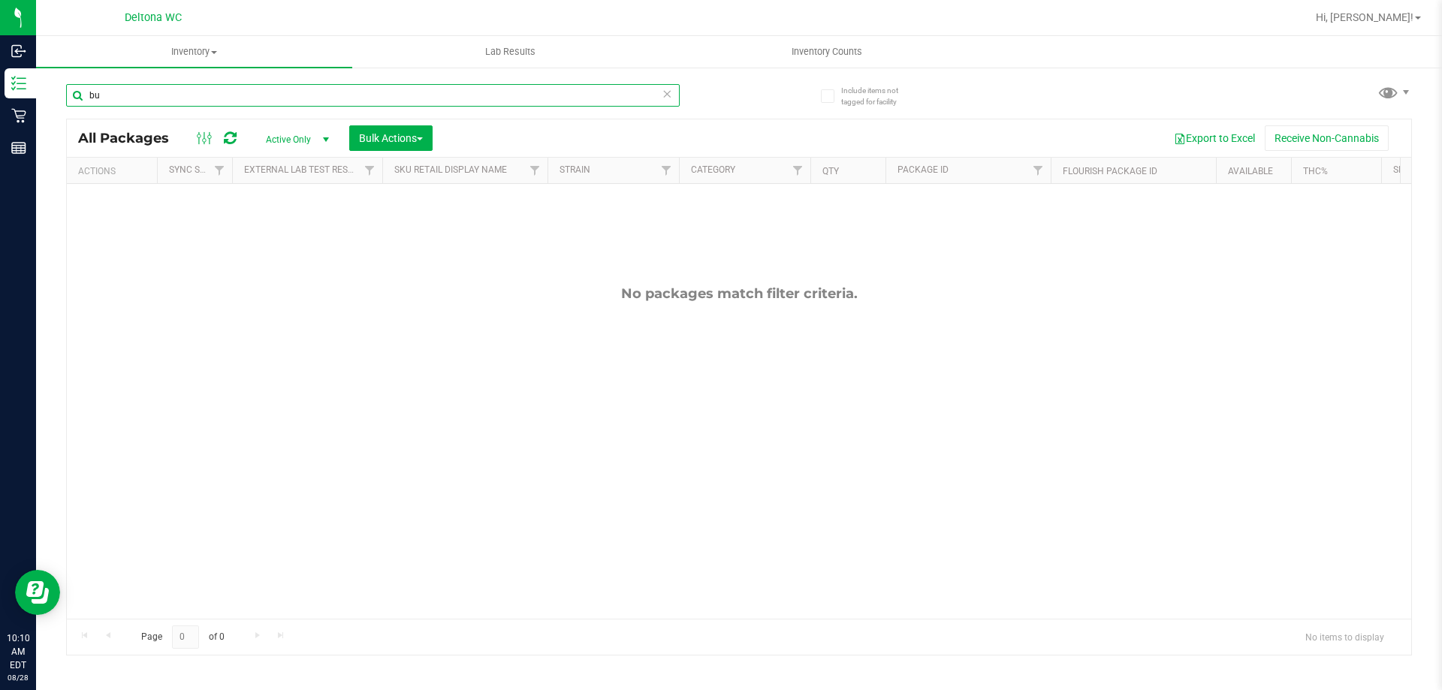
type input "b"
